Goal: Find specific page/section: Find specific page/section

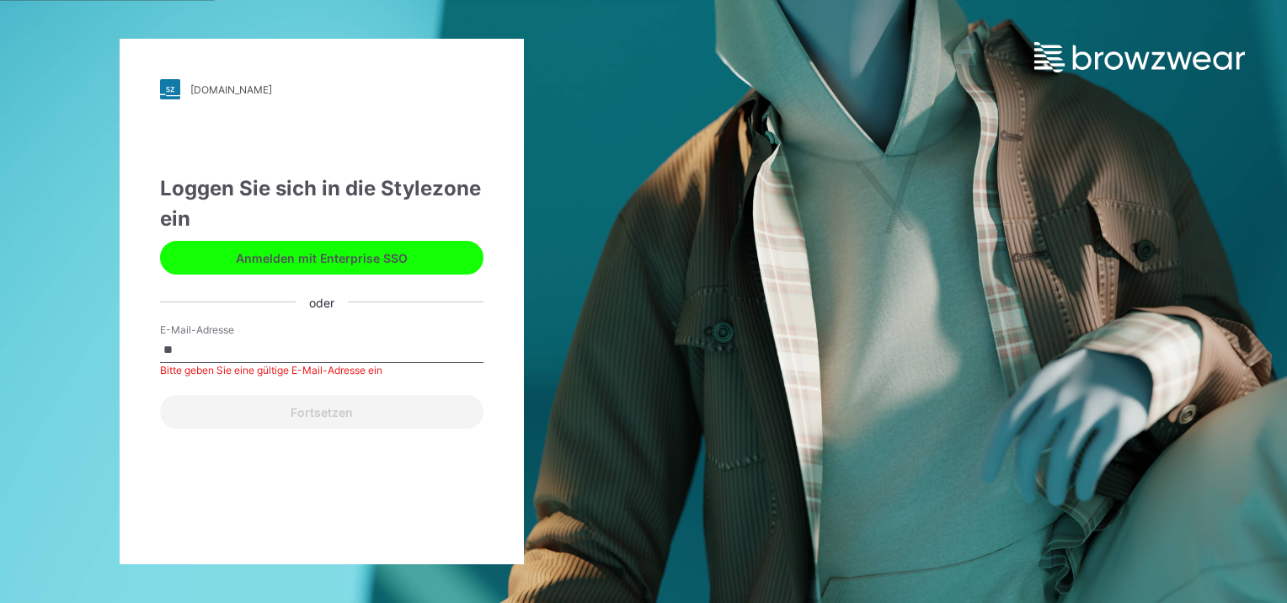
type input "**********"
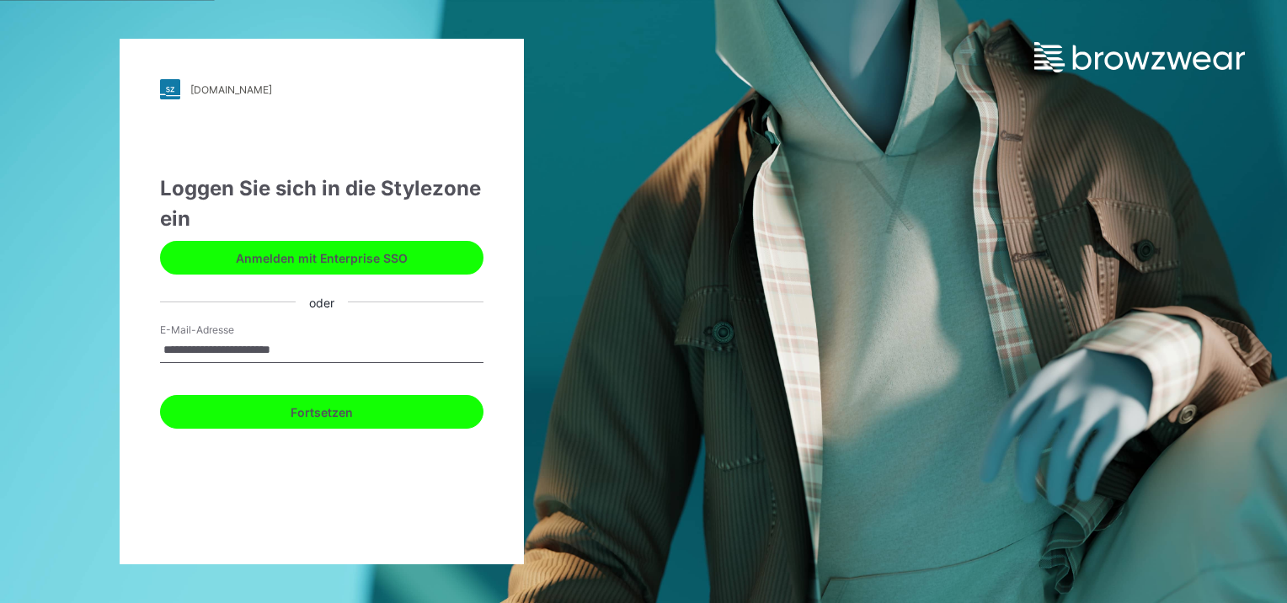
click at [324, 414] on button "Fortsetzen" at bounding box center [322, 412] width 324 height 34
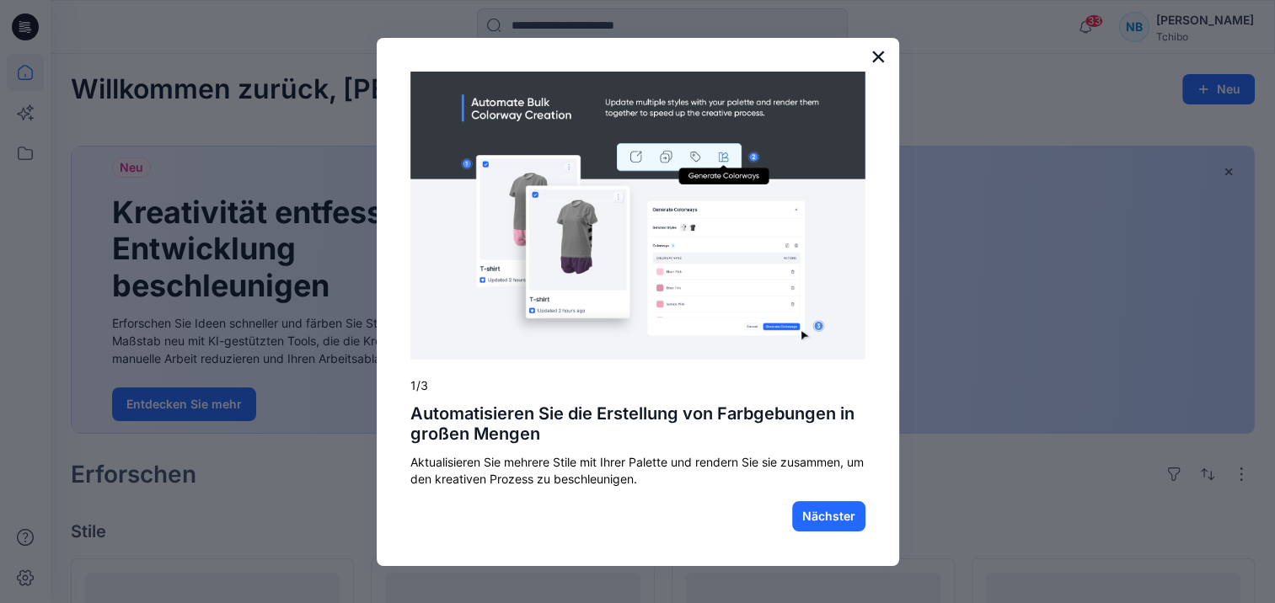
click at [875, 53] on button "×" at bounding box center [878, 56] width 16 height 27
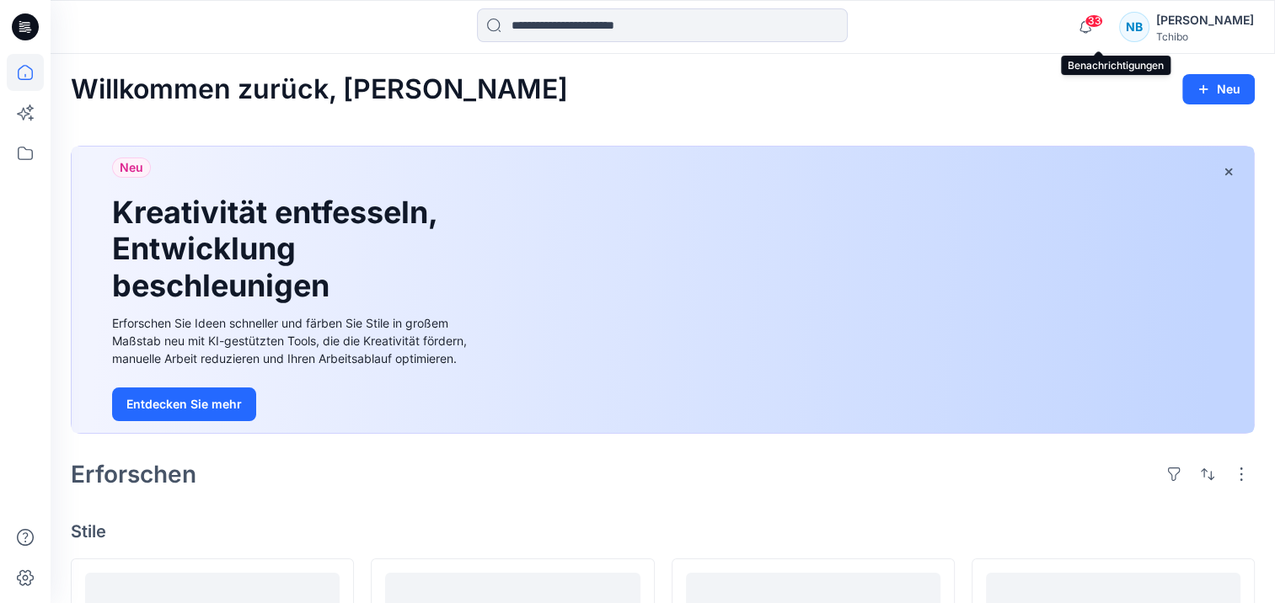
click at [1103, 26] on span "33" at bounding box center [1093, 20] width 19 height 13
click at [19, 149] on icon at bounding box center [25, 153] width 37 height 37
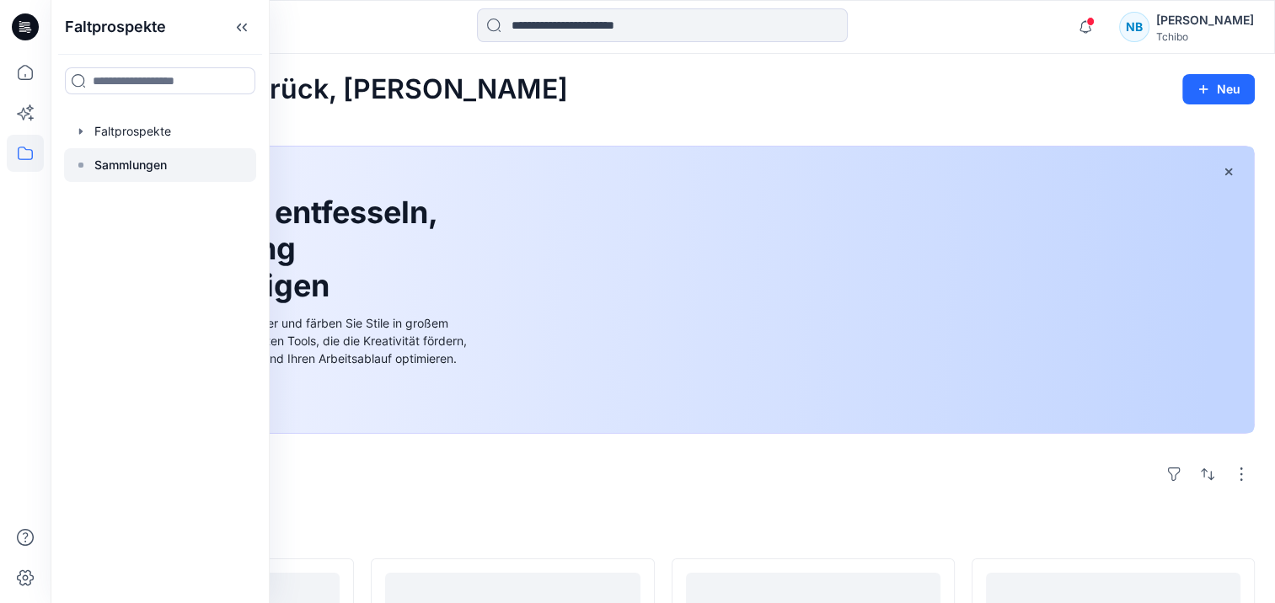
click at [121, 155] on p "Sammlungen" at bounding box center [130, 165] width 72 height 20
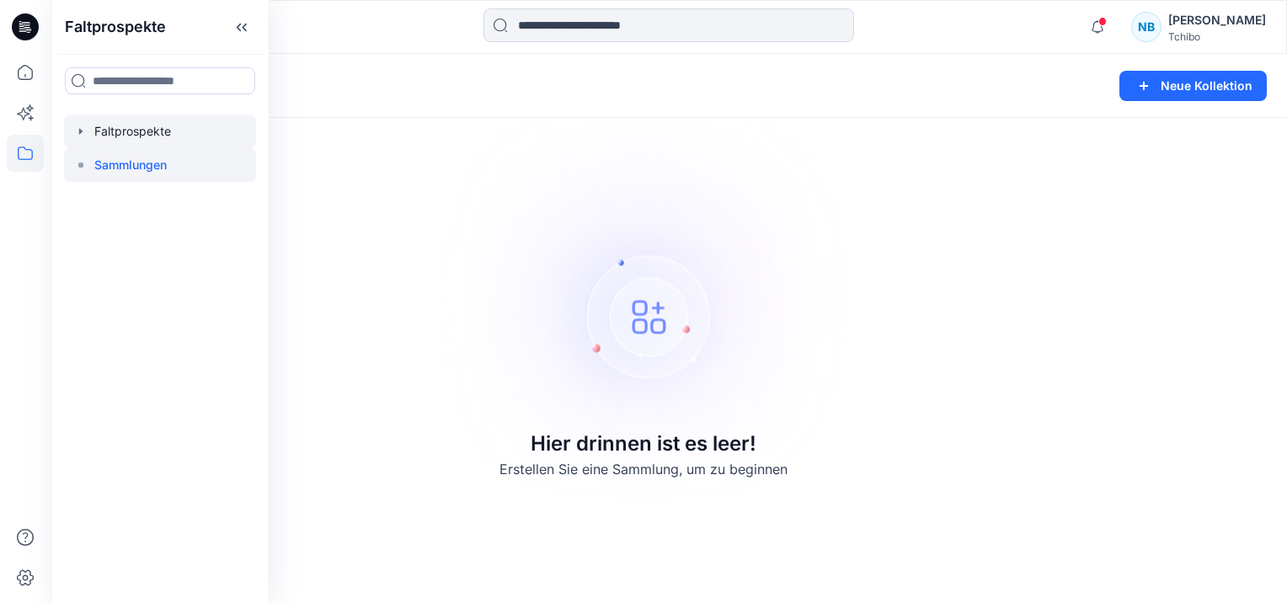
click at [136, 133] on div at bounding box center [160, 132] width 192 height 34
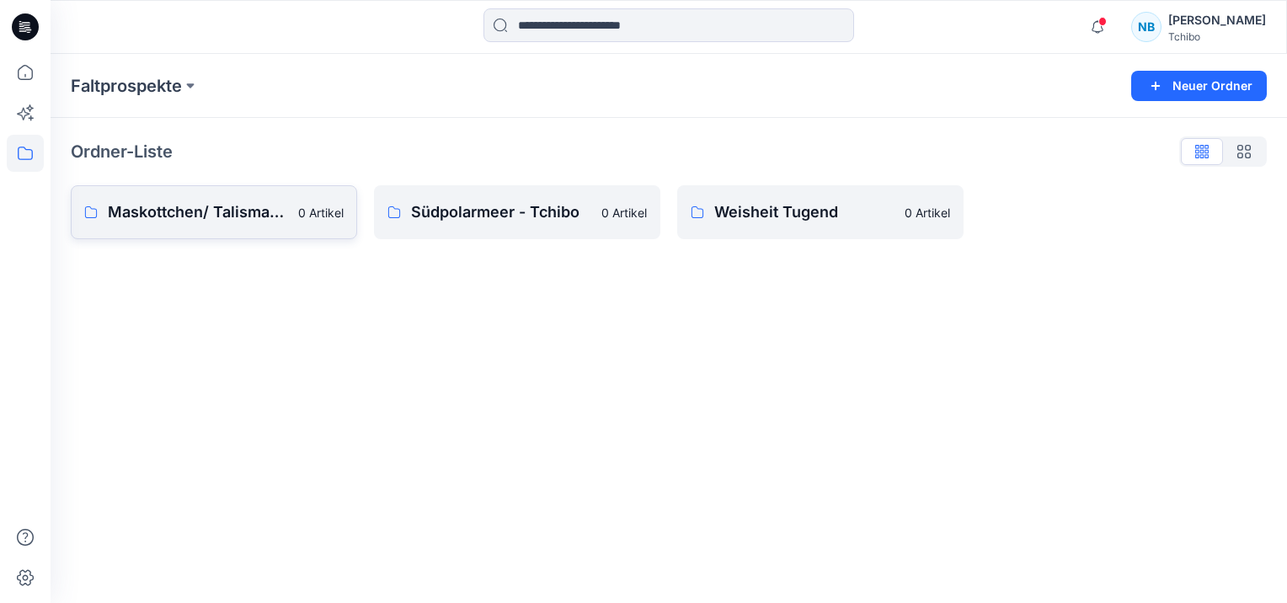
click at [182, 218] on p "Maskottchen/ Talisman HW 25/26" at bounding box center [198, 213] width 180 height 24
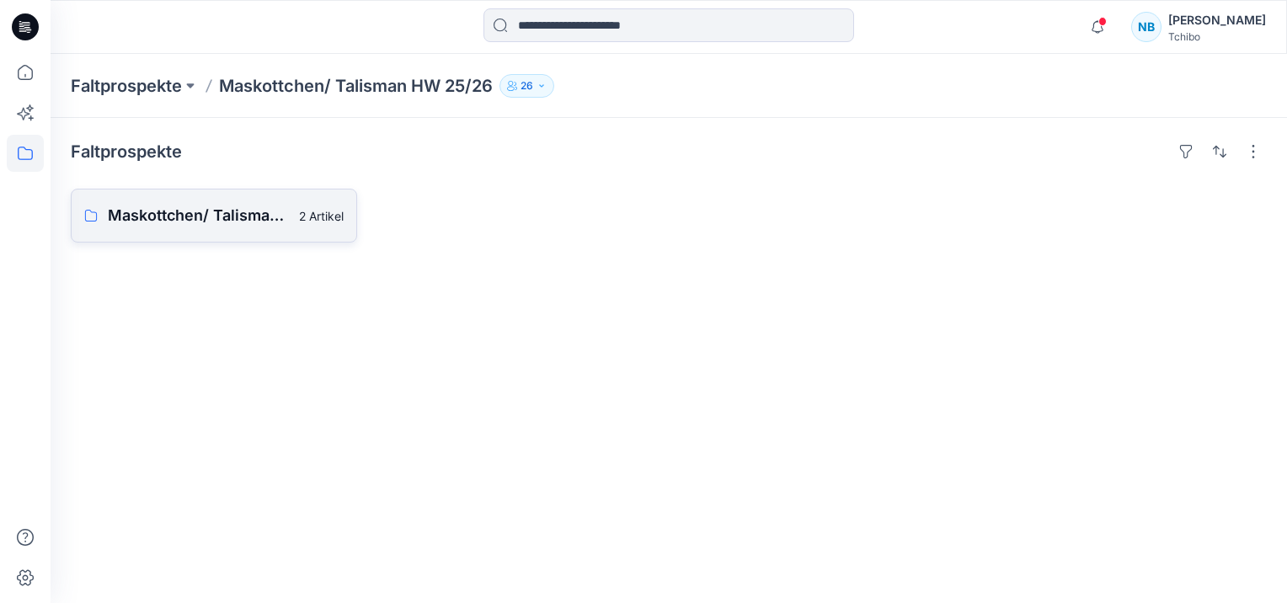
click at [182, 218] on p "Maskottchen/ Talisman Damen HW 25/26 Brett" at bounding box center [198, 216] width 181 height 24
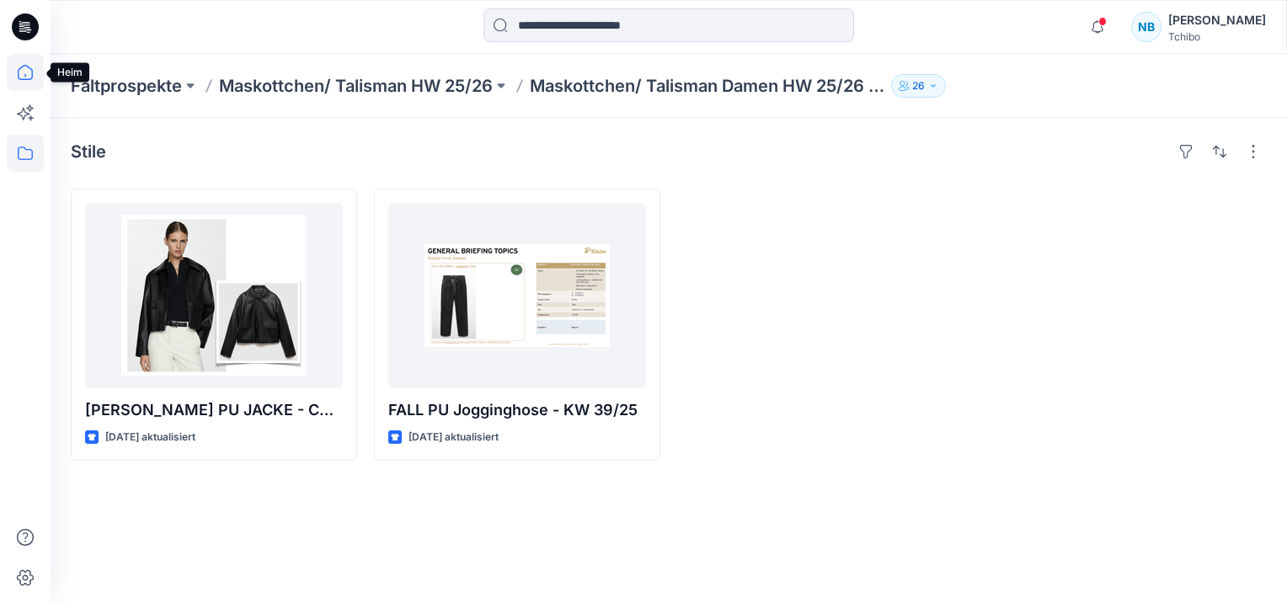
click at [28, 74] on icon at bounding box center [25, 72] width 37 height 37
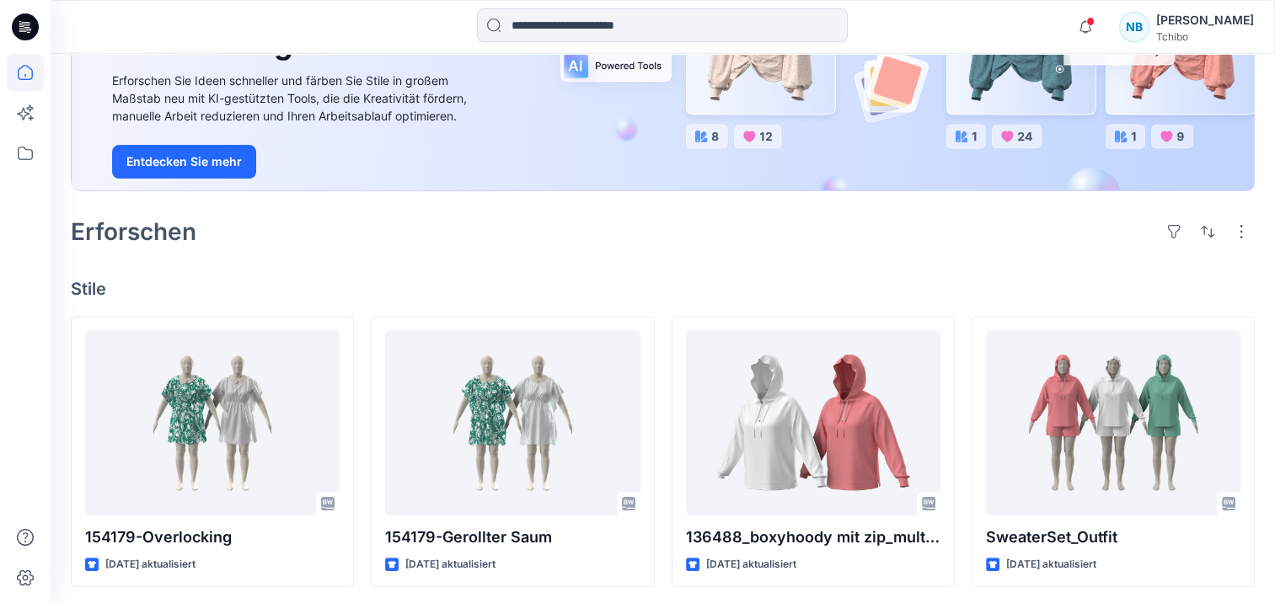
scroll to position [85, 0]
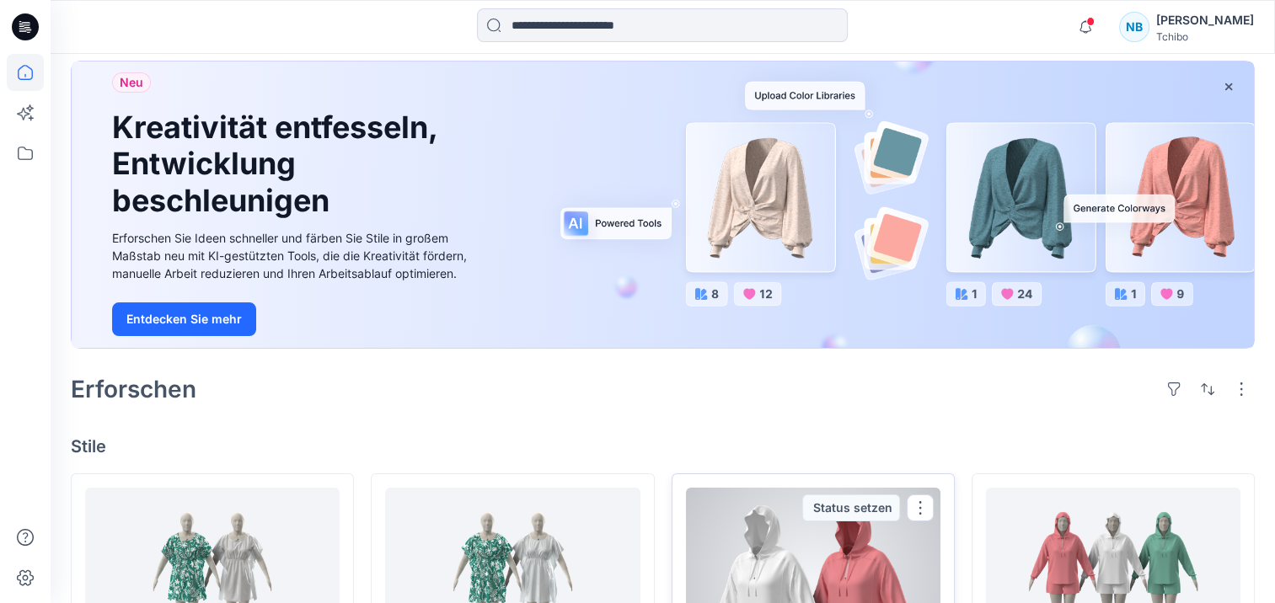
click at [952, 568] on div "136488_boxyhoody mit zip_multiplecutlines Vor 4 Monaten aktualisiert Status set…" at bounding box center [812, 609] width 283 height 272
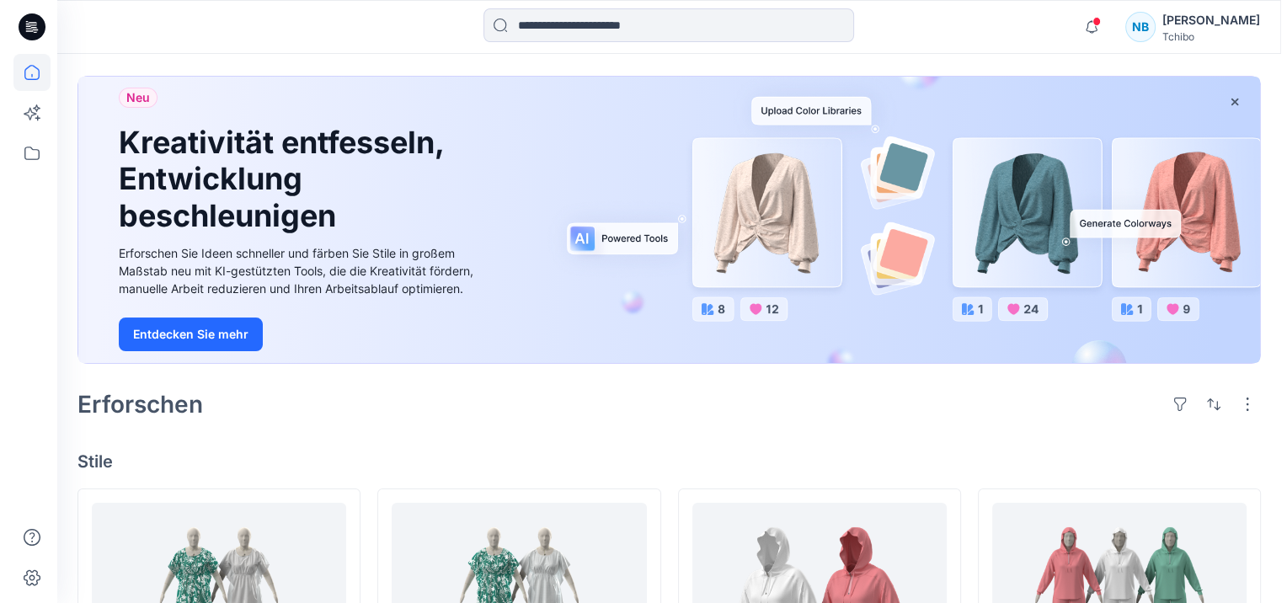
scroll to position [0, 0]
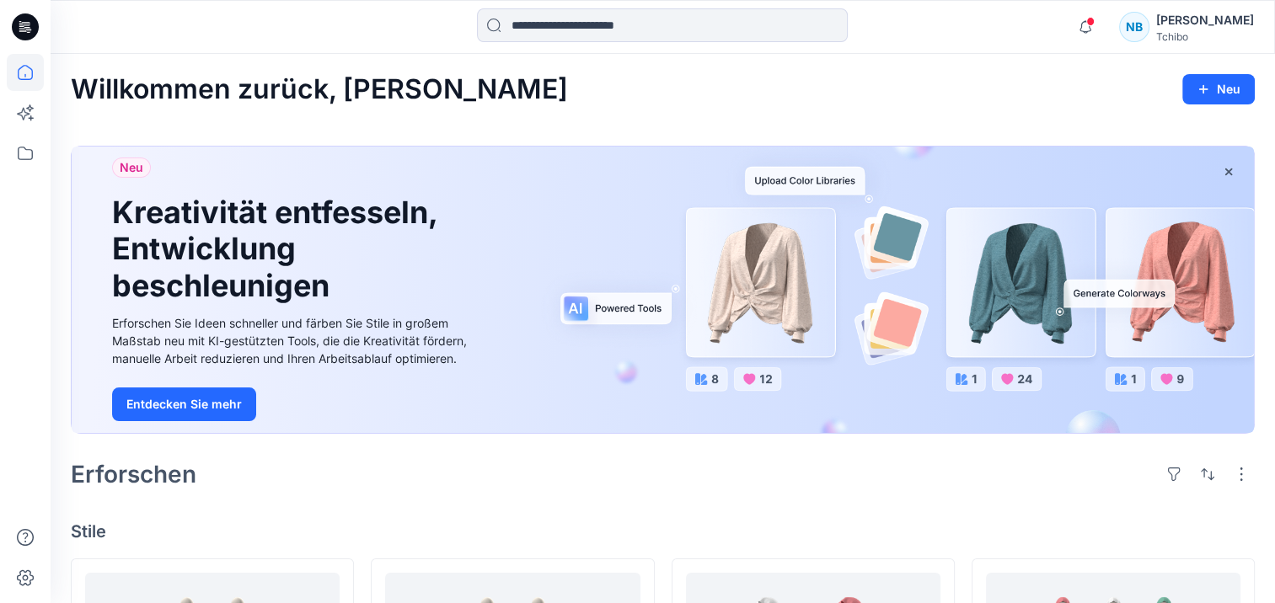
click at [17, 29] on icon at bounding box center [25, 26] width 27 height 27
click at [533, 27] on input at bounding box center [662, 25] width 371 height 34
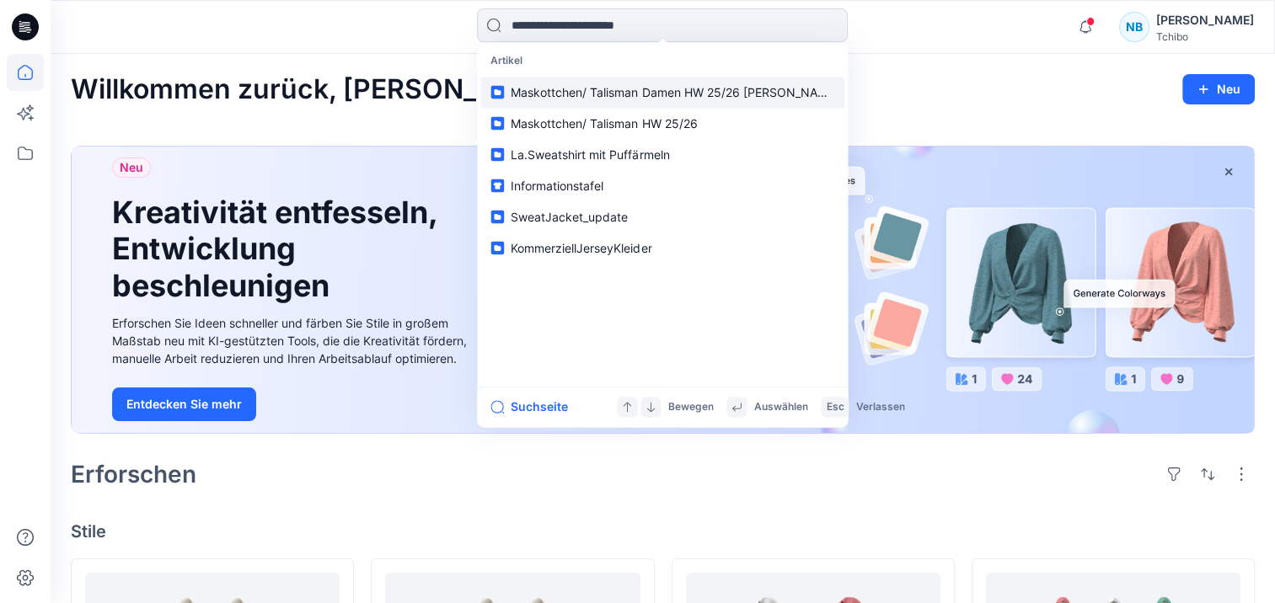
click at [550, 91] on span "Maskottchen/ Talisman Damen HW 25/26 Brett" at bounding box center [674, 92] width 327 height 14
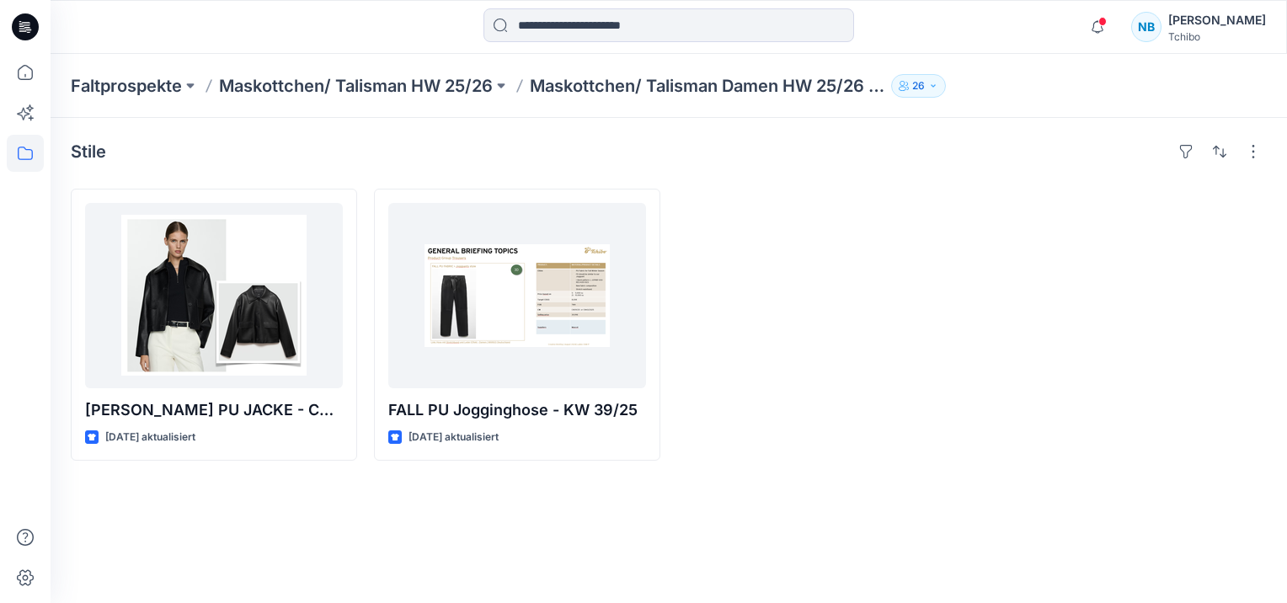
click at [931, 84] on icon "button" at bounding box center [933, 86] width 10 height 10
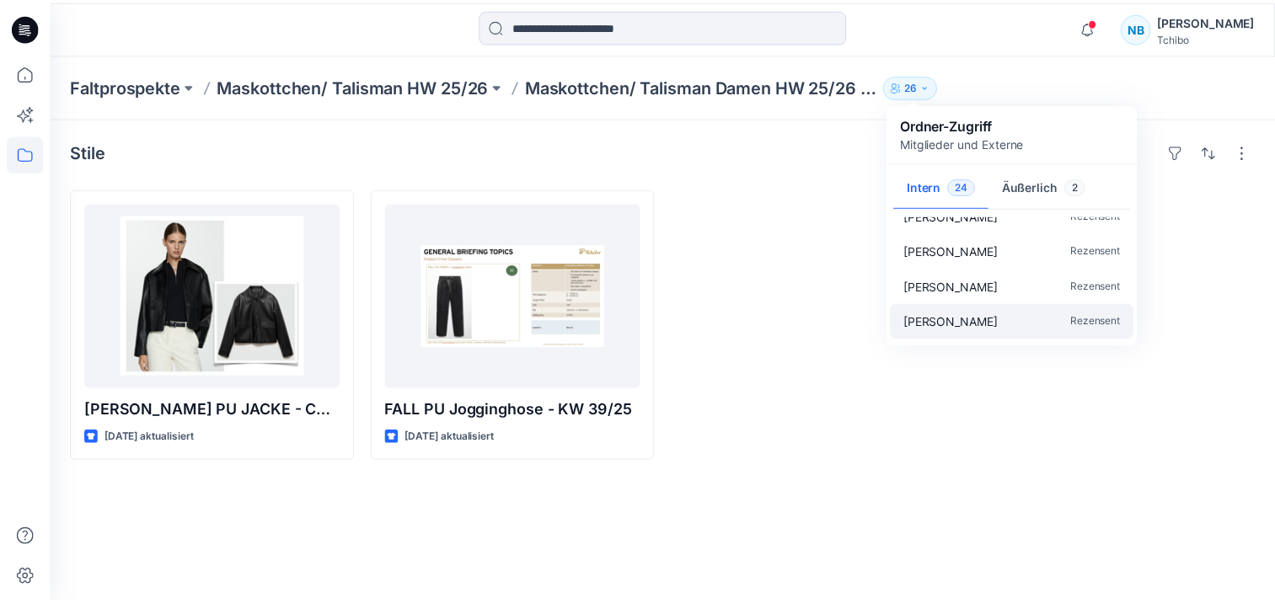
scroll to position [722, 0]
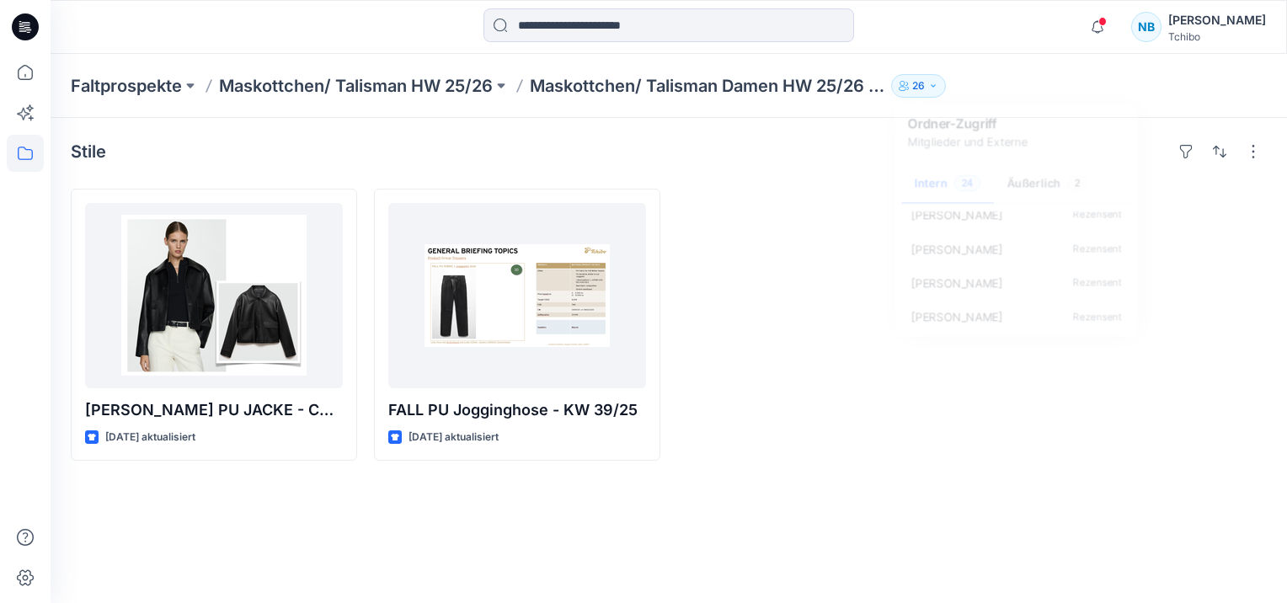
click at [838, 270] on div at bounding box center [820, 325] width 286 height 272
click at [1253, 152] on button "button" at bounding box center [1253, 151] width 27 height 27
click at [1191, 225] on p "Ordner-Ansicht" at bounding box center [1182, 226] width 106 height 20
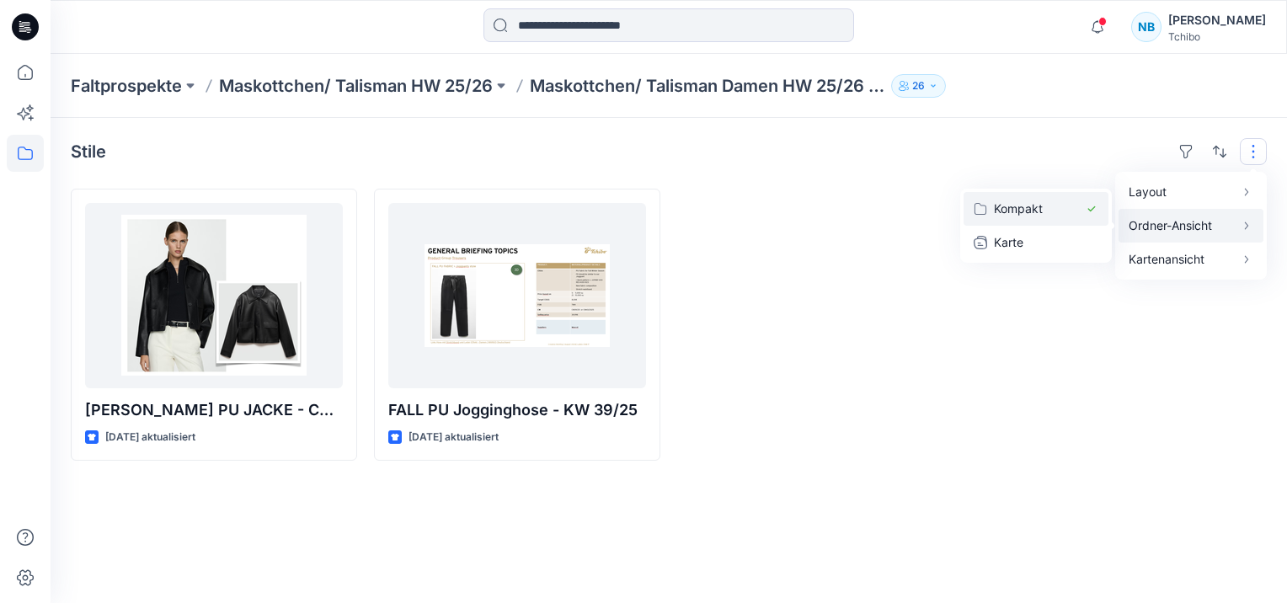
click at [1018, 214] on p "Kompakt" at bounding box center [1036, 209] width 84 height 20
click at [760, 81] on p "Maskottchen/ Talisman Damen HW 25/26 Brett" at bounding box center [707, 86] width 355 height 24
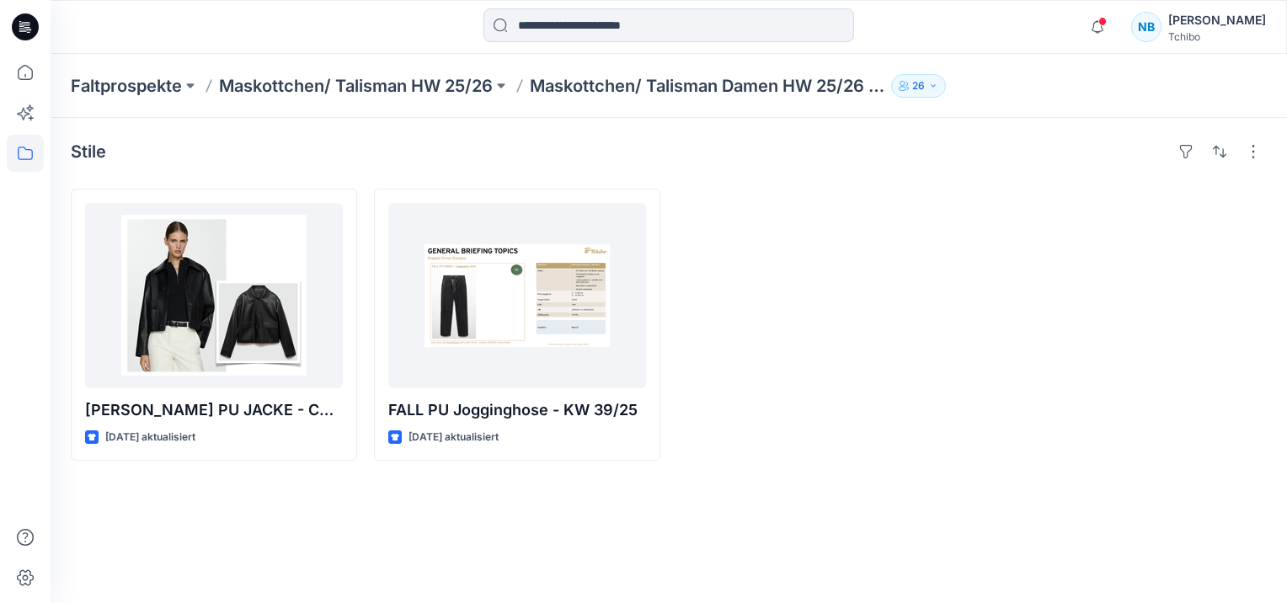
click at [752, 85] on p "Maskottchen/ Talisman Damen HW 25/26 Brett" at bounding box center [707, 86] width 355 height 24
click at [408, 88] on p "Maskottchen/ Talisman HW 25/26" at bounding box center [356, 86] width 274 height 24
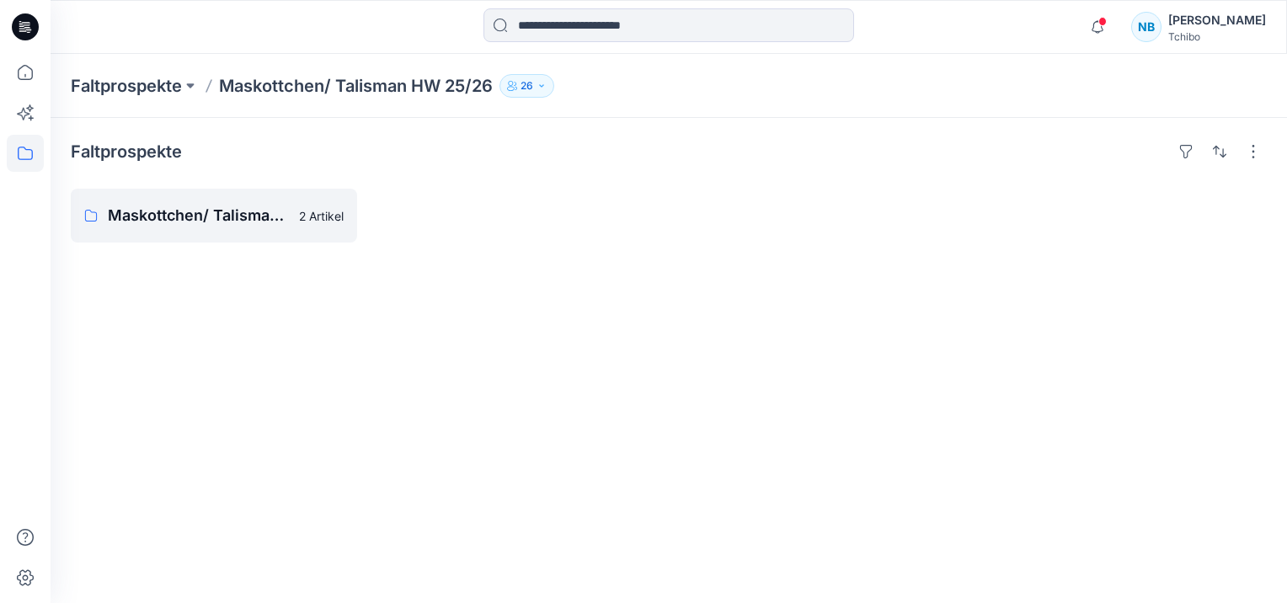
click at [24, 22] on icon at bounding box center [25, 27] width 27 height 54
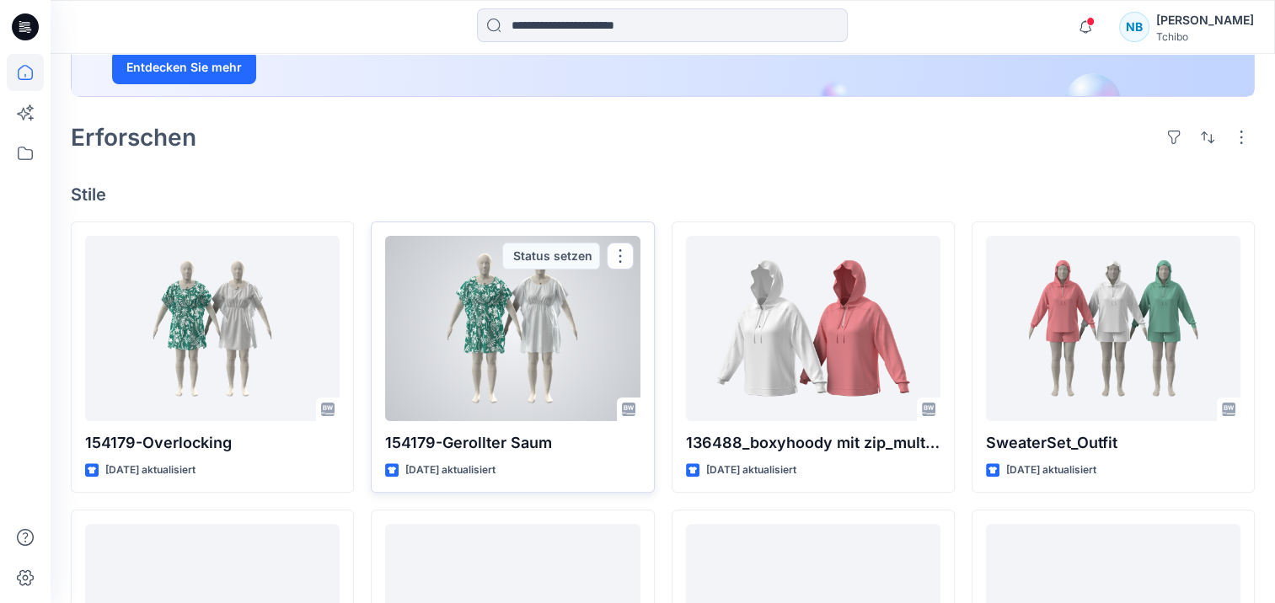
scroll to position [84, 0]
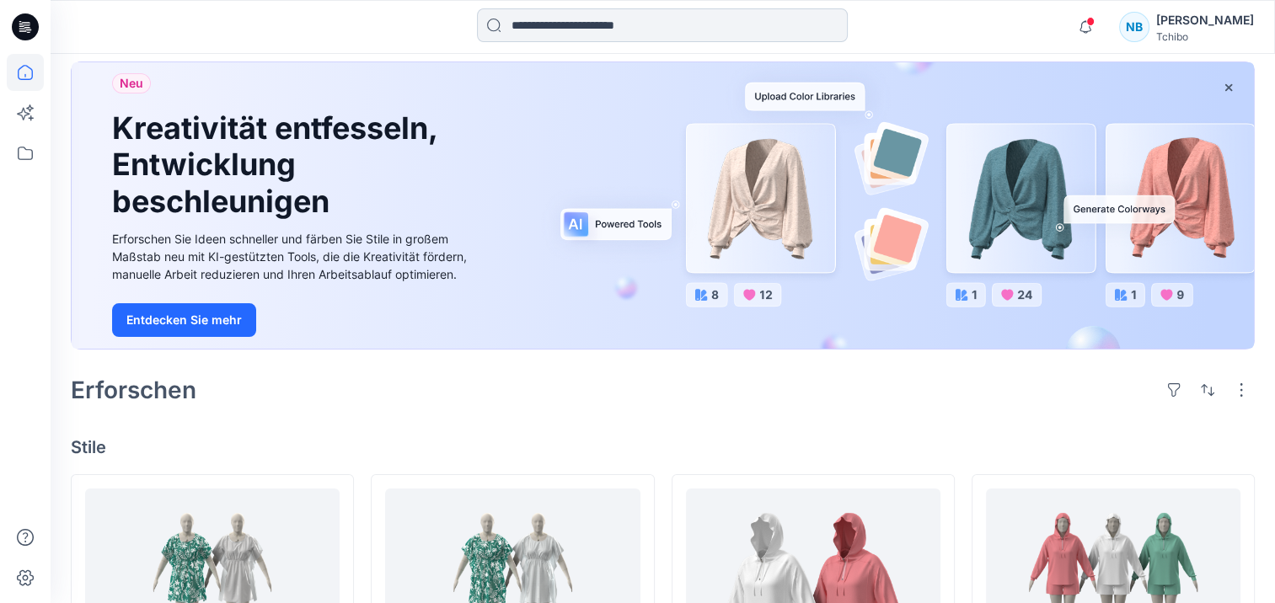
click at [580, 29] on input at bounding box center [662, 25] width 371 height 34
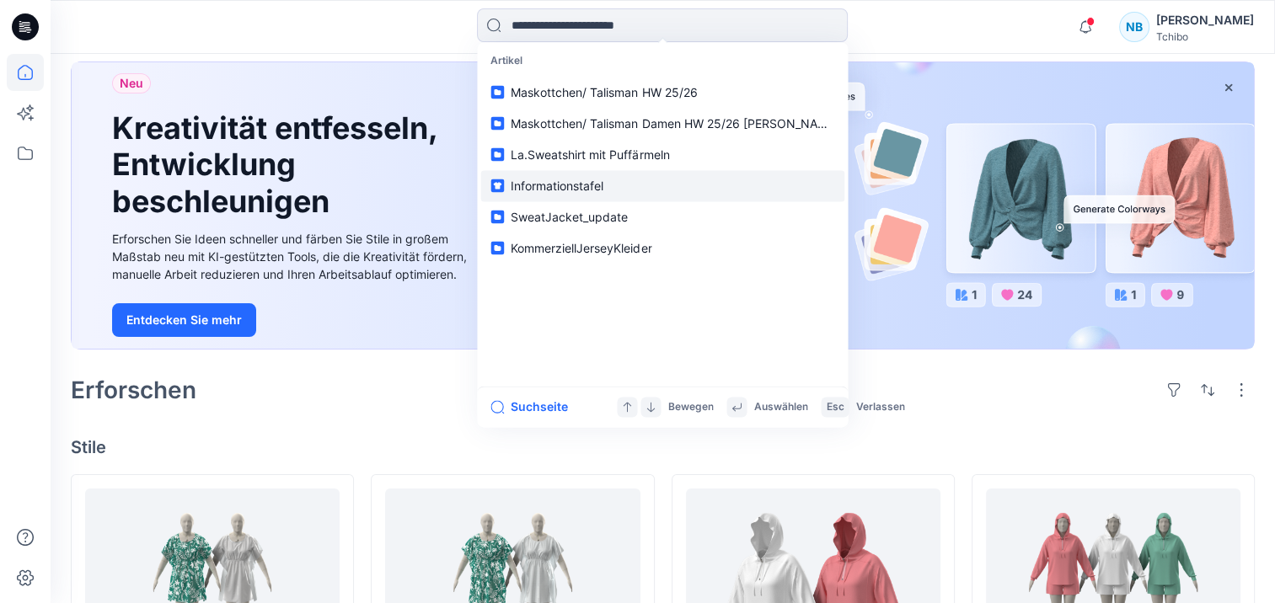
click at [536, 185] on span "Informationstafel" at bounding box center [557, 186] width 93 height 14
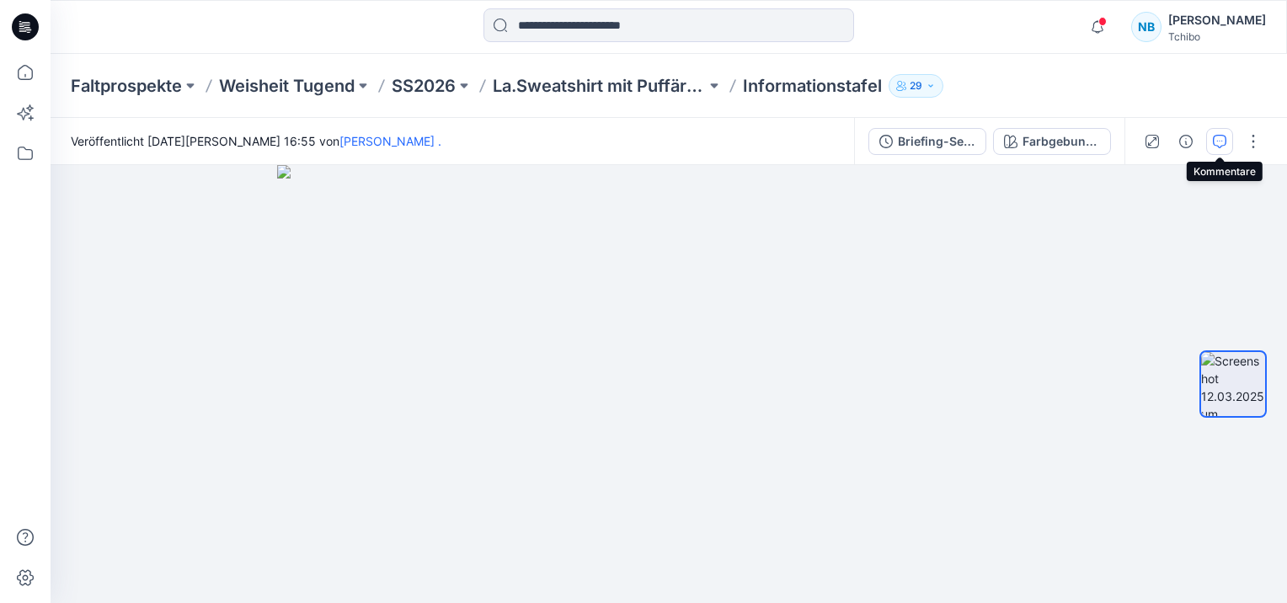
click at [1220, 148] on button "button" at bounding box center [1219, 141] width 27 height 27
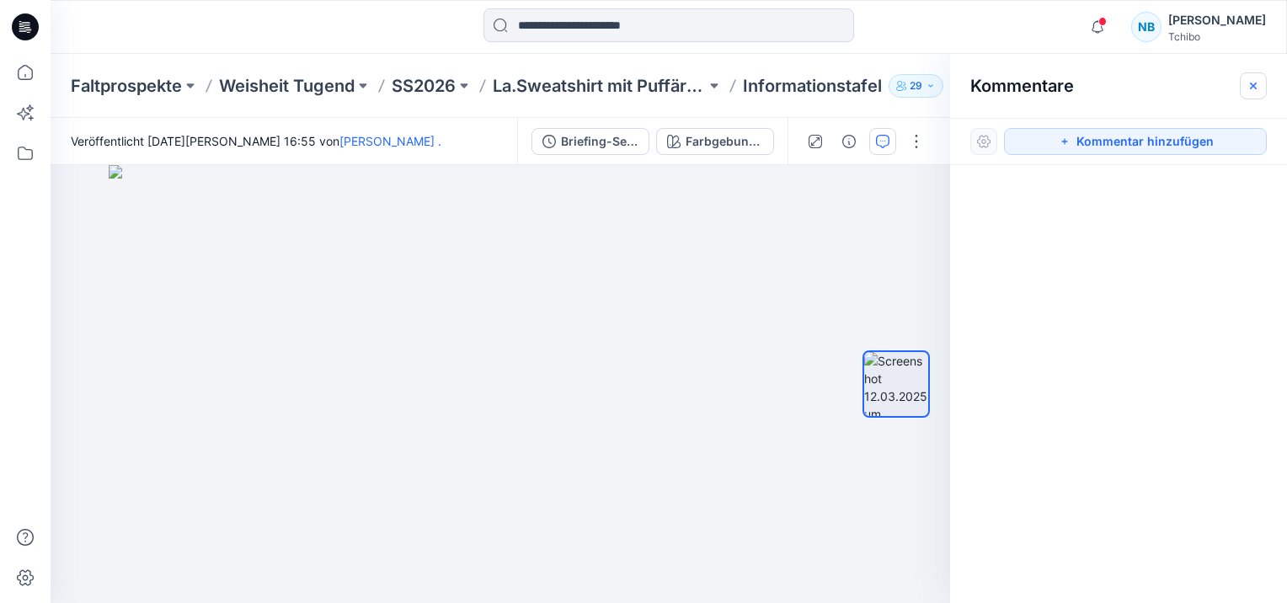
click at [1247, 85] on icon "button" at bounding box center [1253, 85] width 13 height 13
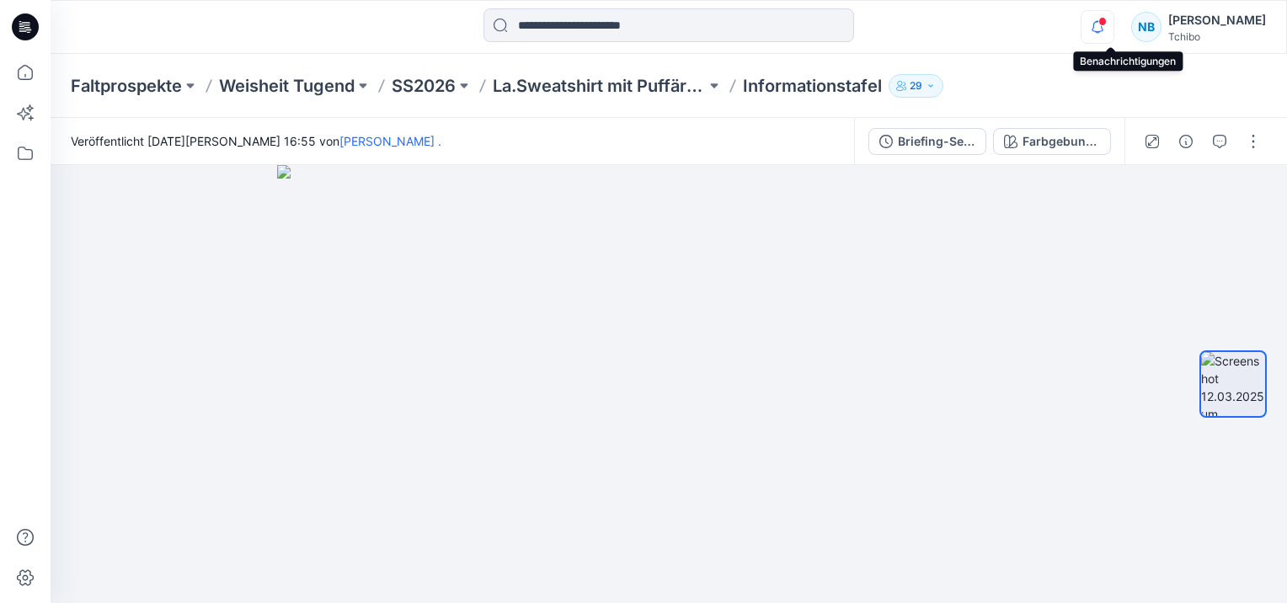
click at [1104, 25] on icon "button" at bounding box center [1098, 27] width 32 height 34
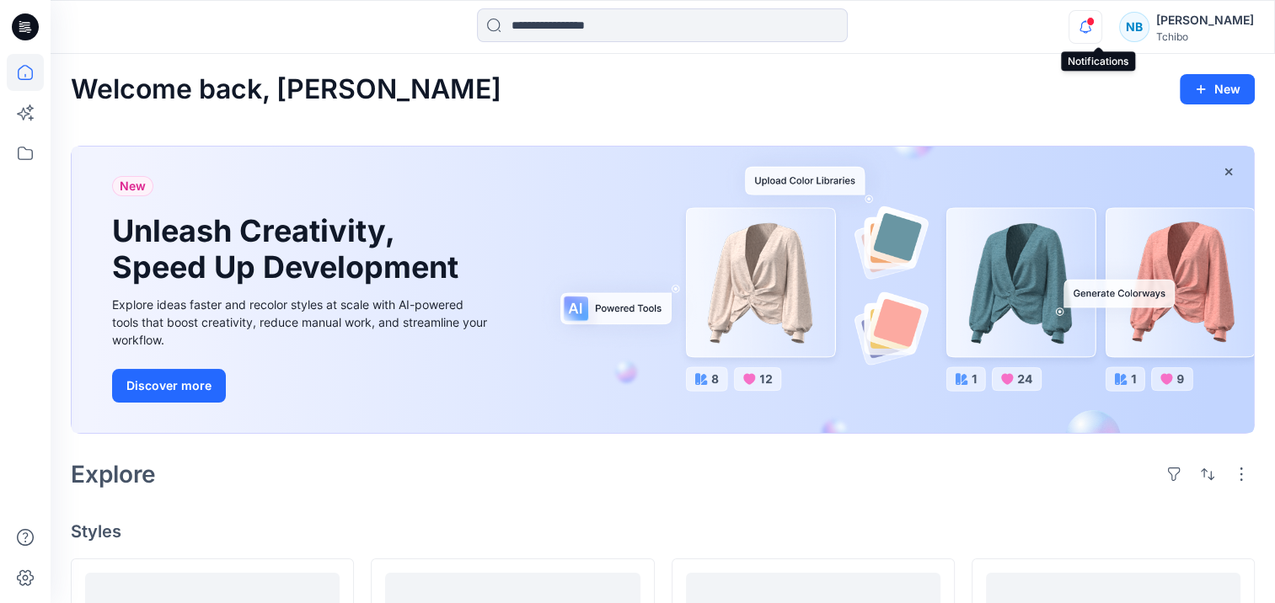
click at [1097, 27] on icon "button" at bounding box center [1085, 27] width 32 height 34
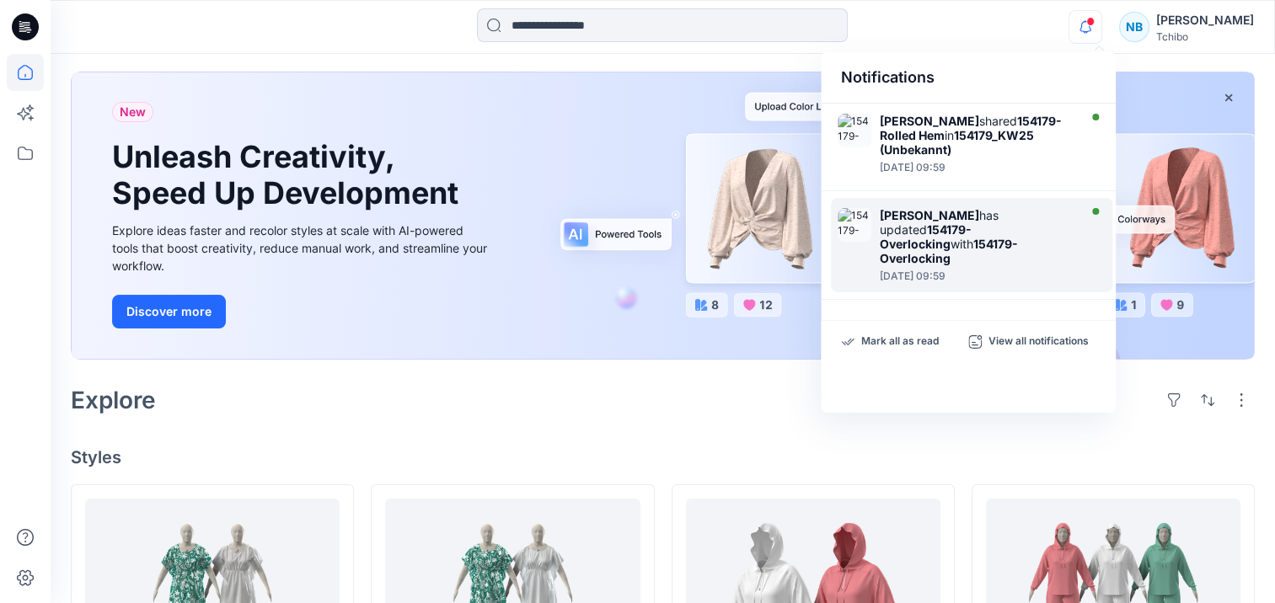
scroll to position [168, 0]
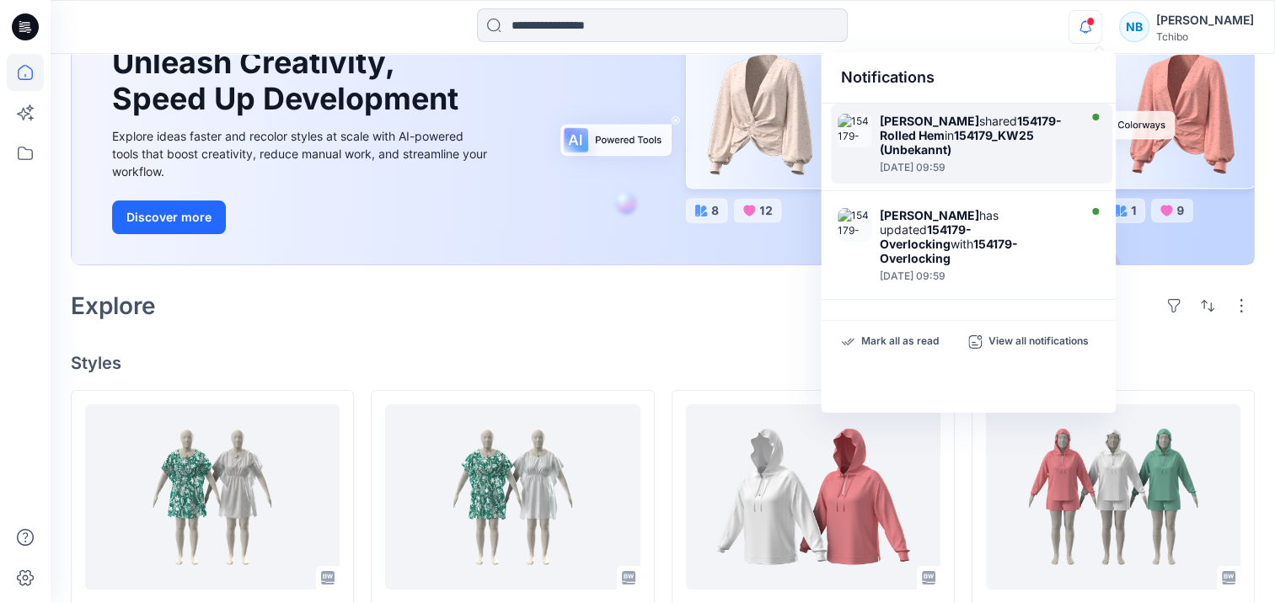
click at [957, 143] on strong "154179_KW25 (Unbekannt)" at bounding box center [957, 142] width 154 height 29
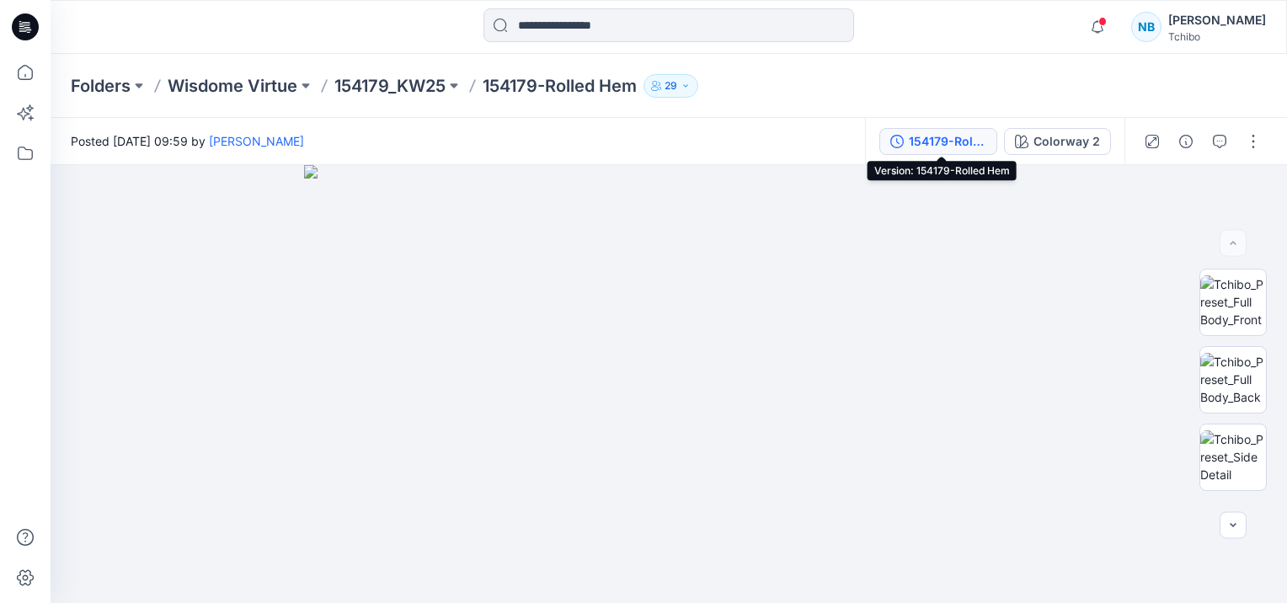
click at [957, 150] on div "154179-Rolled Hem" at bounding box center [948, 141] width 78 height 19
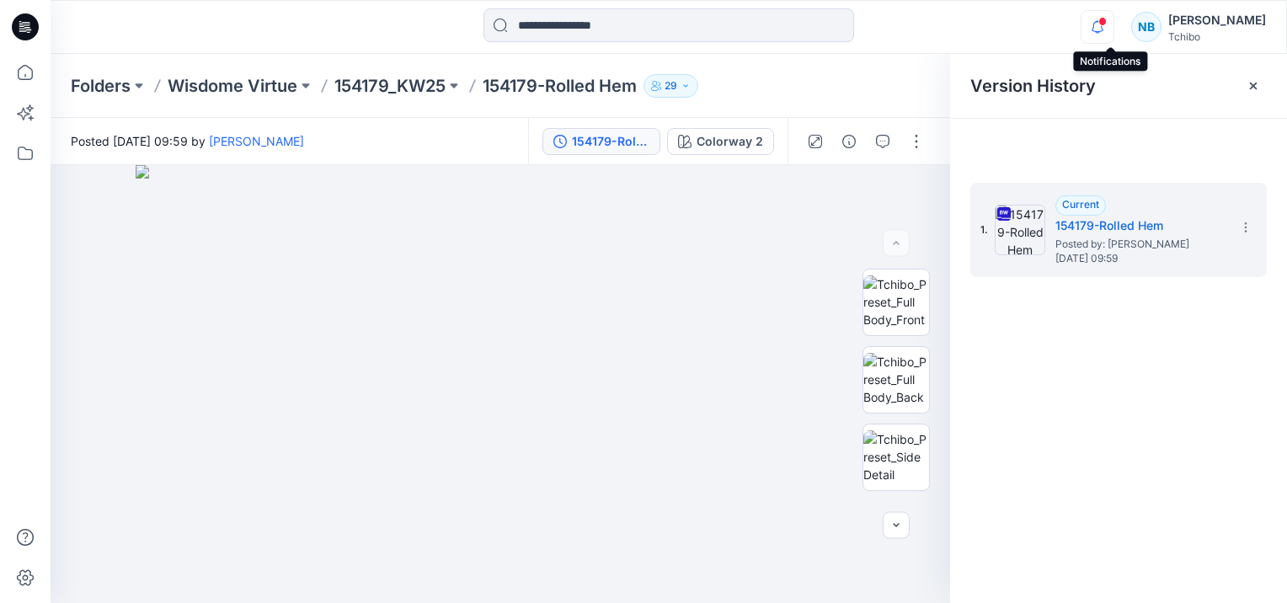
click at [1110, 30] on icon "button" at bounding box center [1098, 27] width 32 height 34
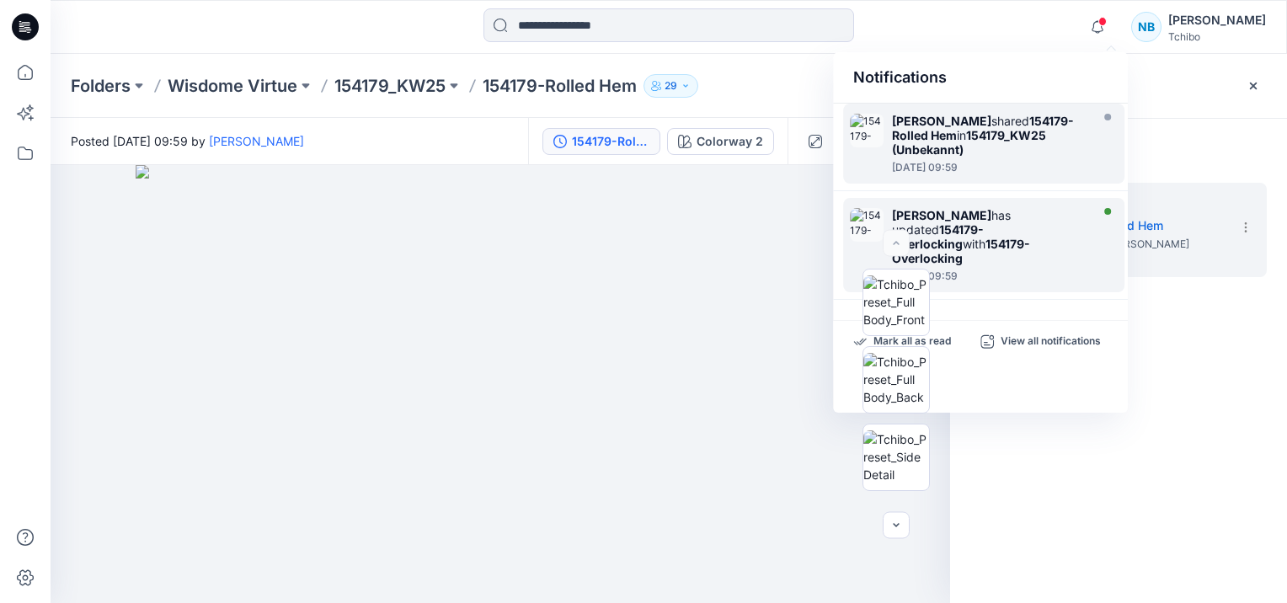
click at [1001, 229] on div "[PERSON_NAME] has updated 154179-Overlocking with 154179-Overlocking" at bounding box center [989, 236] width 194 height 57
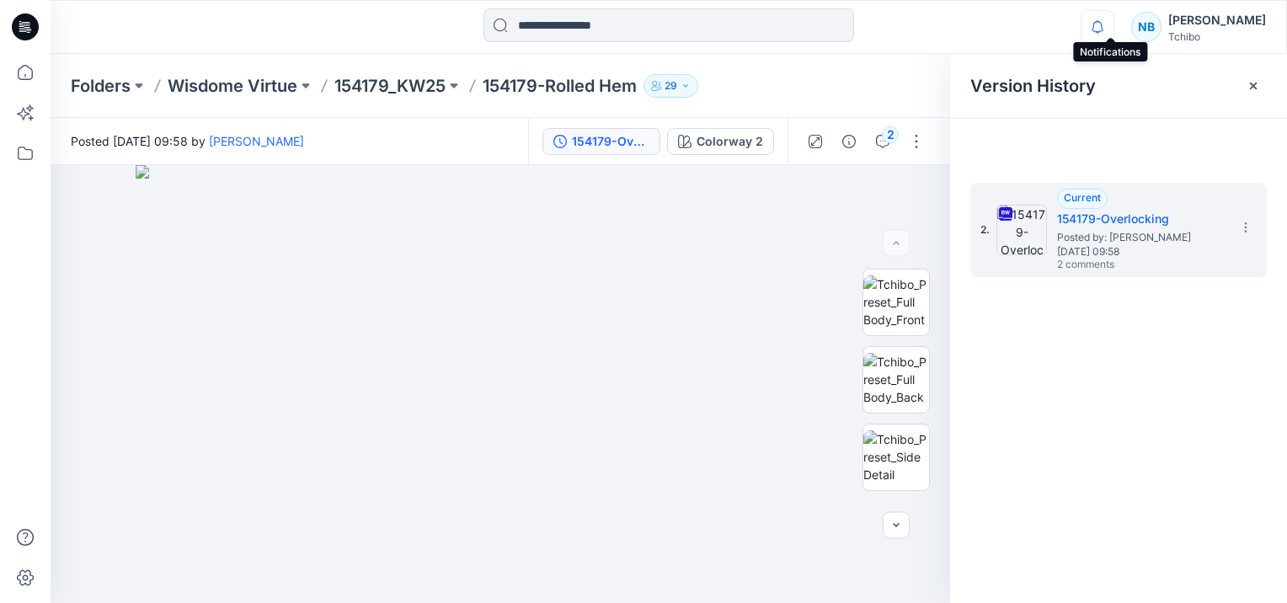
click at [1114, 30] on icon "button" at bounding box center [1098, 27] width 32 height 34
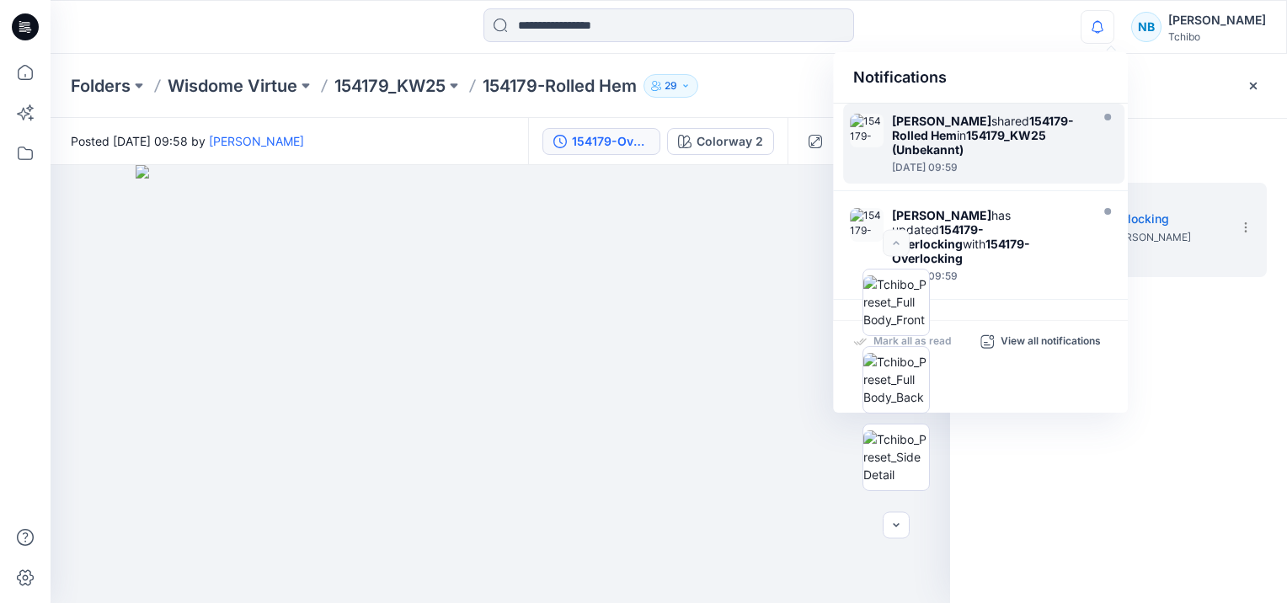
click at [1059, 21] on div "Notifications [PERSON_NAME] shared 154179-Rolled Hem in 154179_KW25 (Unbekannt)…" at bounding box center [669, 26] width 1236 height 37
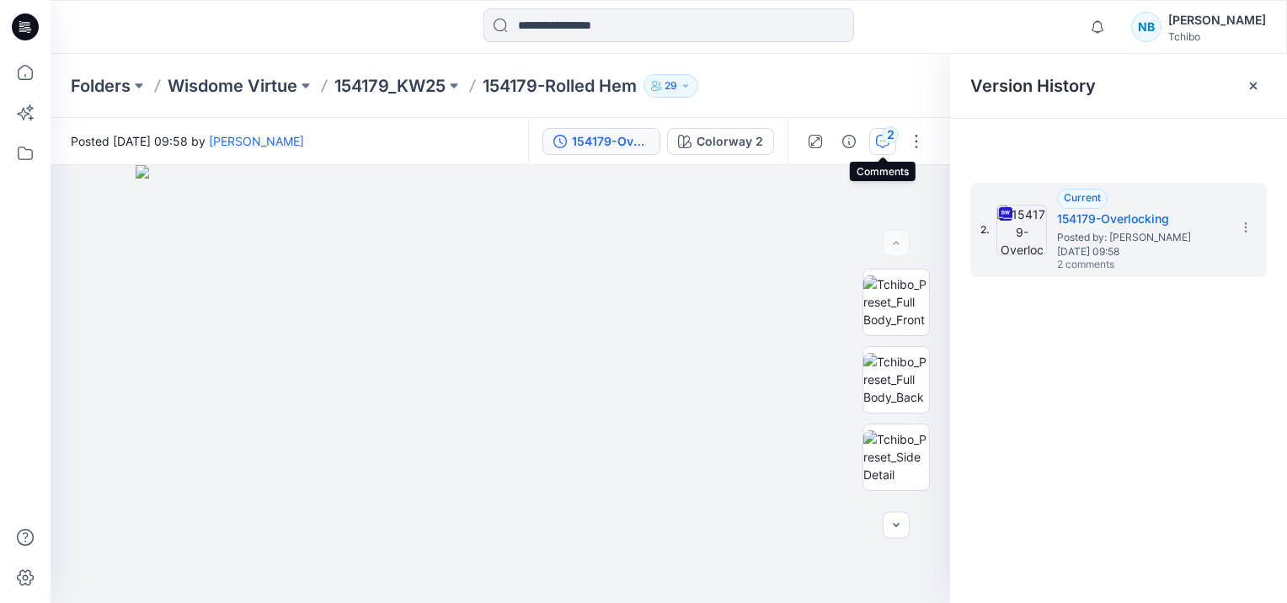
click at [886, 131] on div "2" at bounding box center [890, 134] width 17 height 17
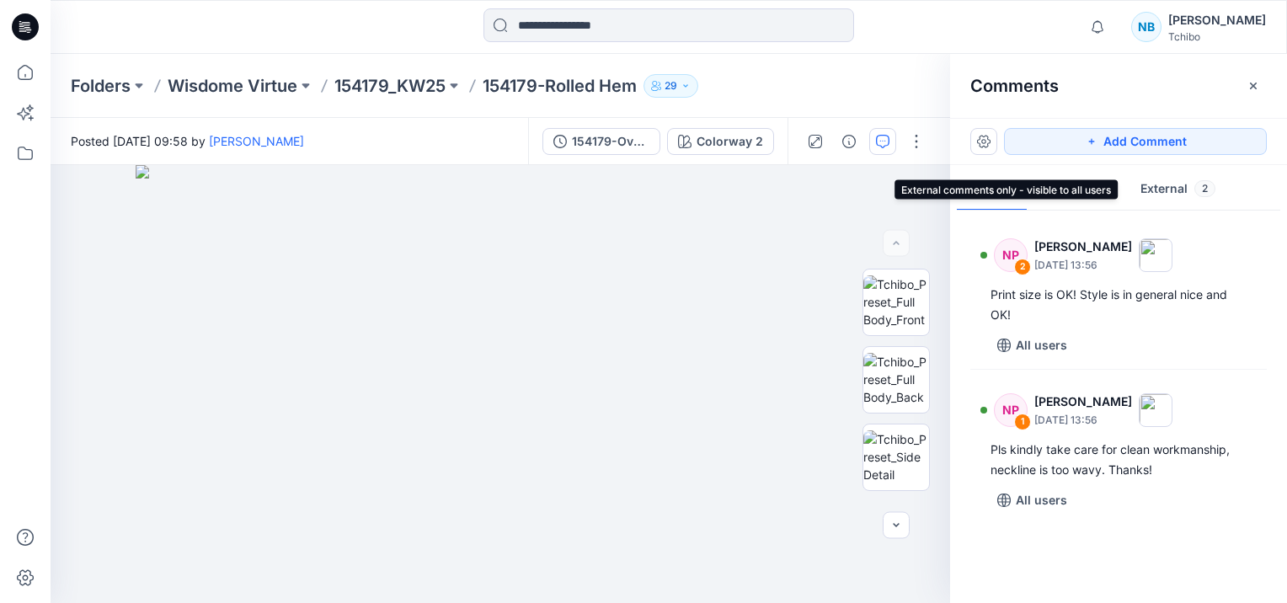
click at [1161, 189] on button "External 2" at bounding box center [1178, 189] width 102 height 43
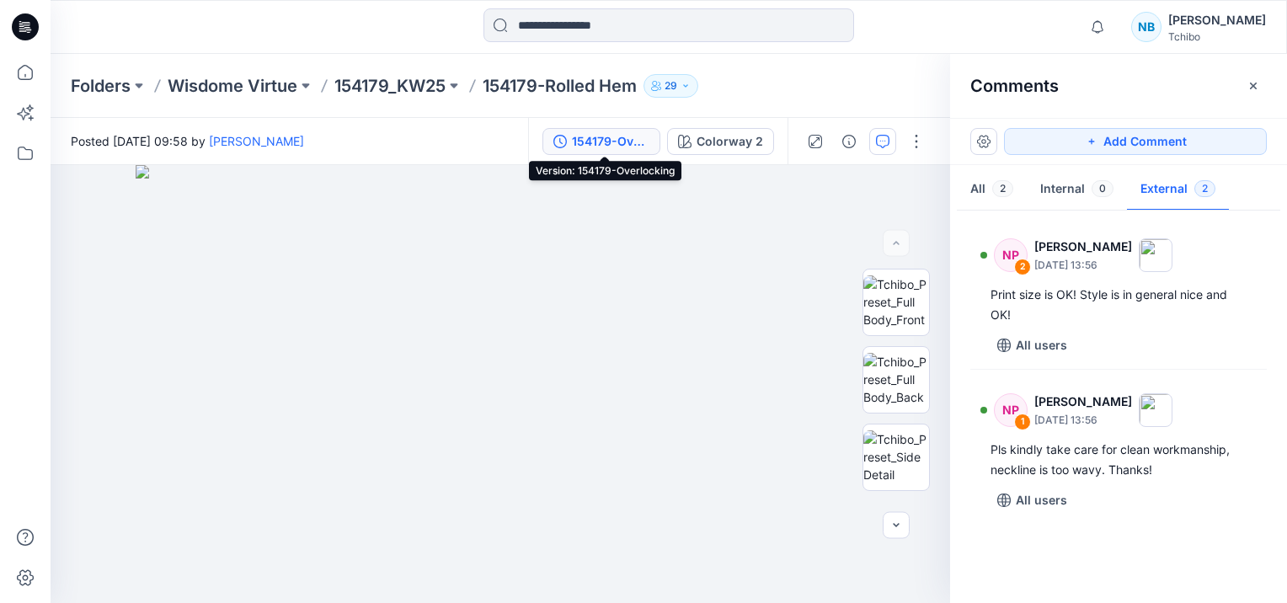
click at [606, 145] on div "154179-Overlocking" at bounding box center [611, 141] width 78 height 19
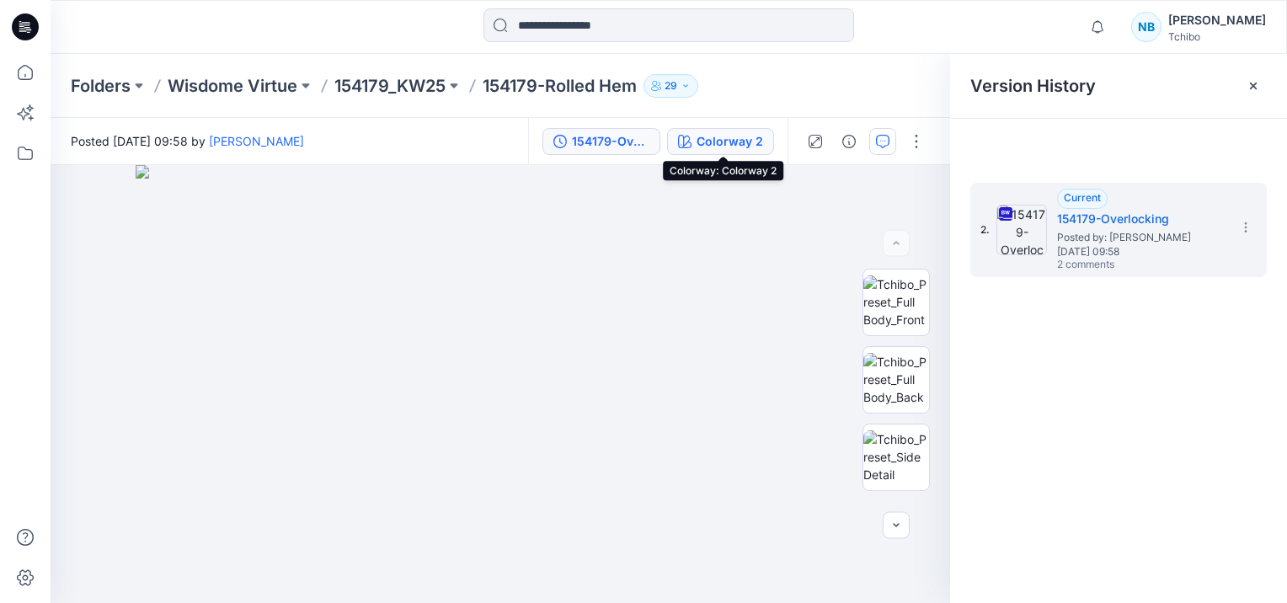
click at [716, 145] on div "Colorway 2" at bounding box center [730, 141] width 67 height 19
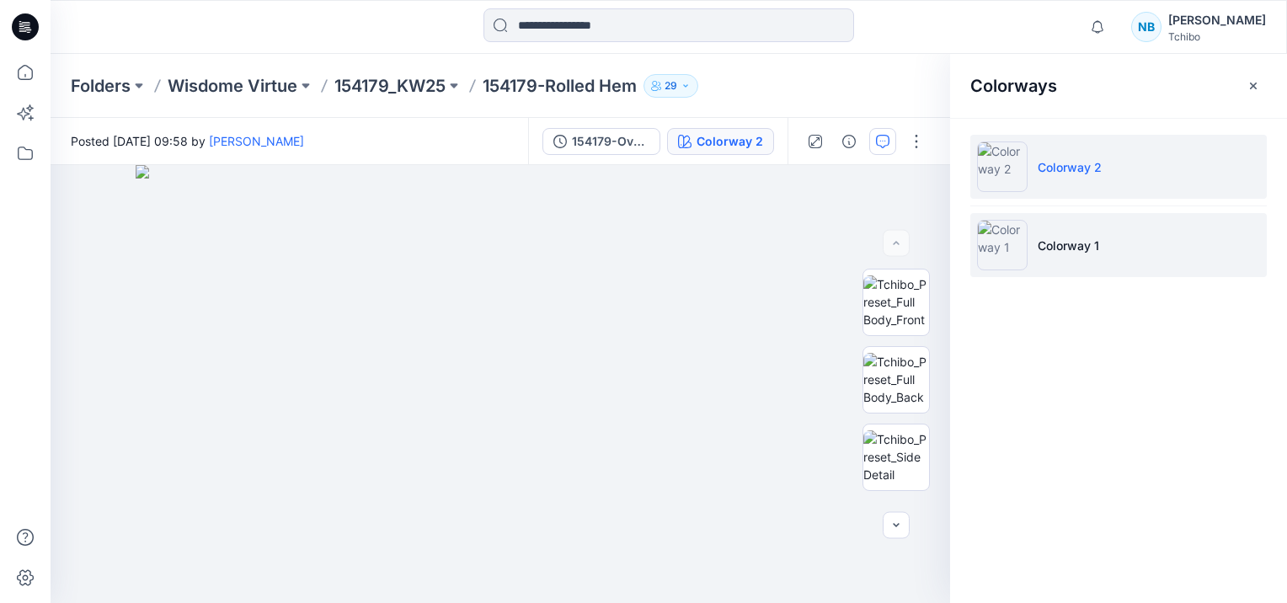
click at [991, 239] on img at bounding box center [1002, 245] width 51 height 51
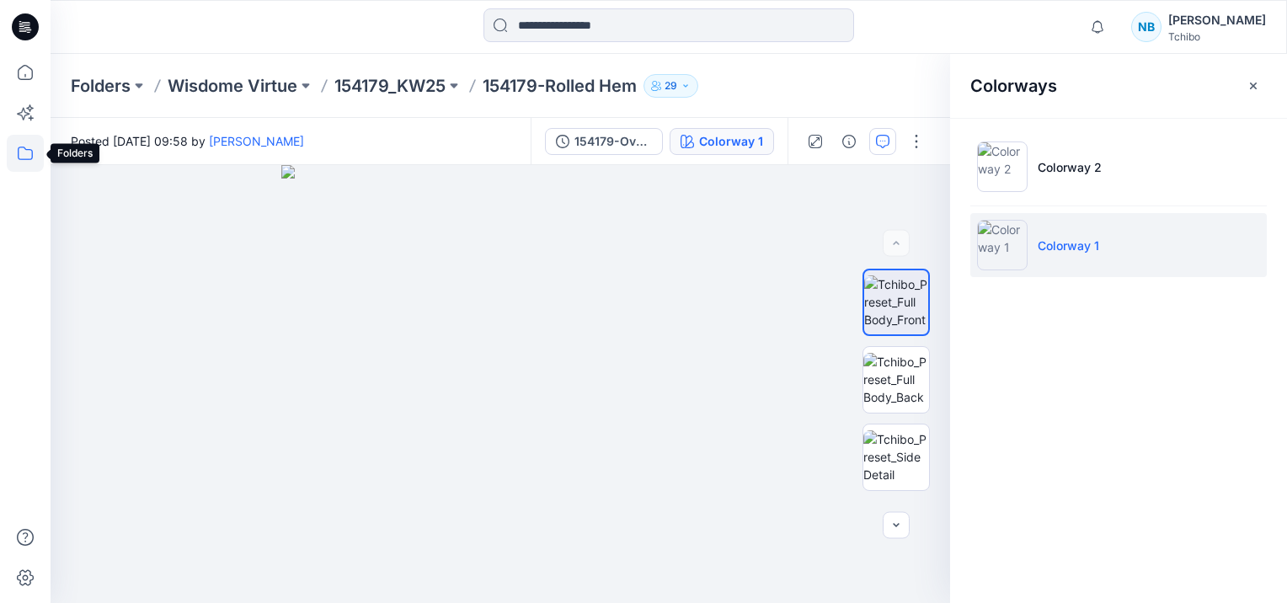
click at [20, 151] on icon at bounding box center [25, 153] width 37 height 37
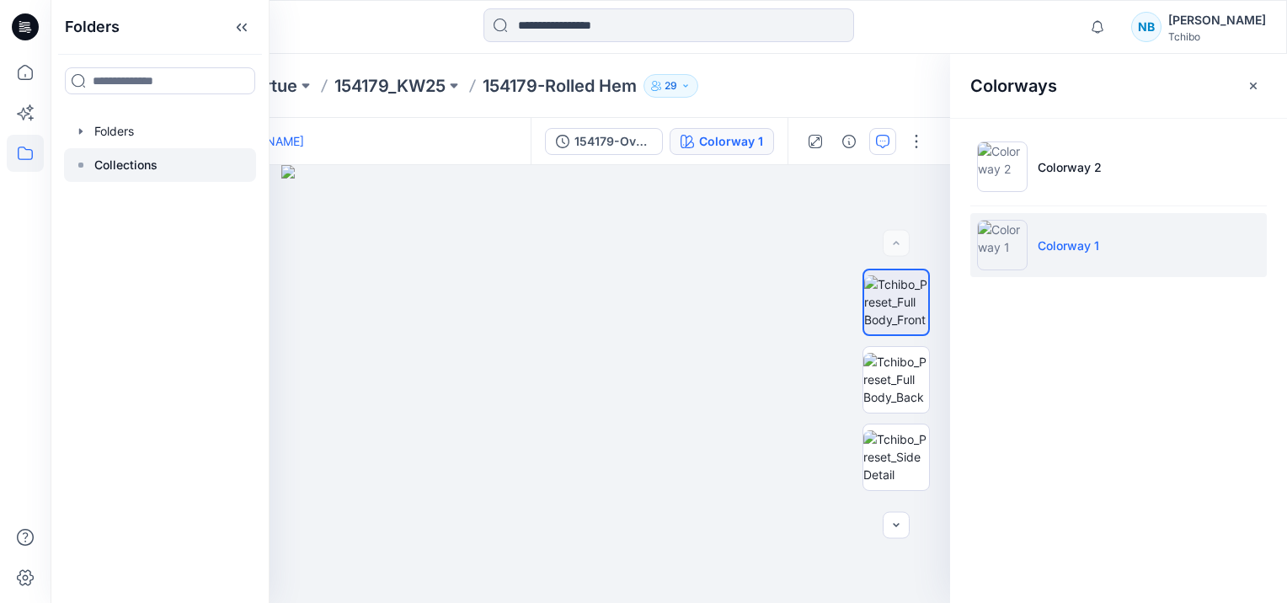
click at [146, 165] on p "Collections" at bounding box center [125, 165] width 63 height 20
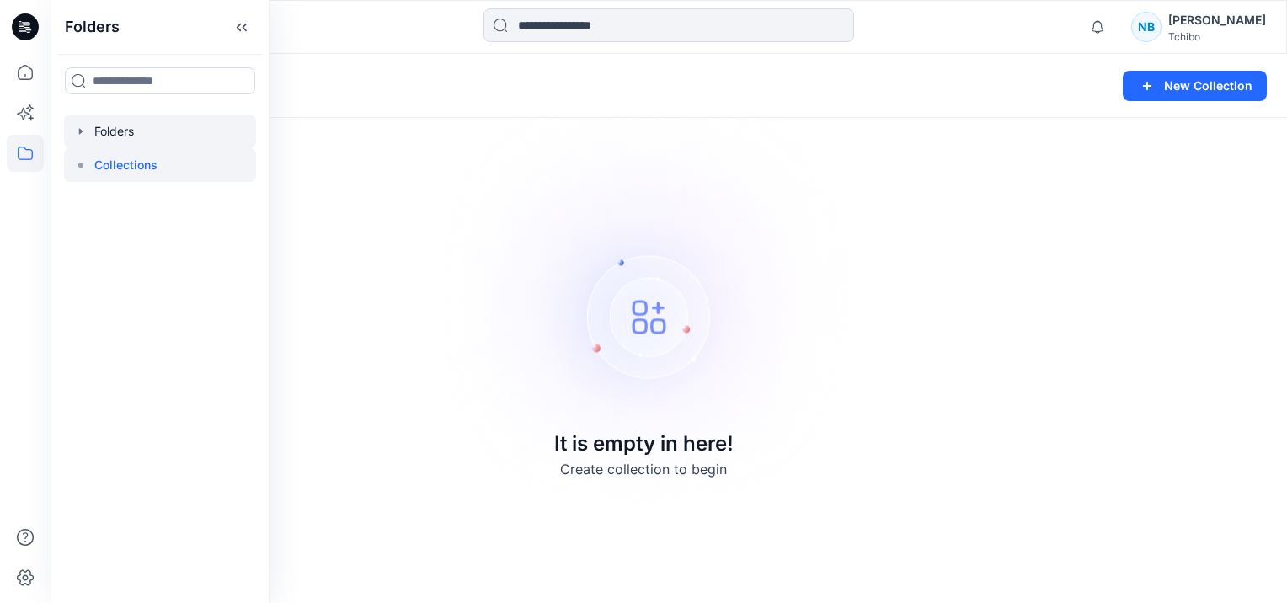
click at [112, 128] on div at bounding box center [160, 132] width 192 height 34
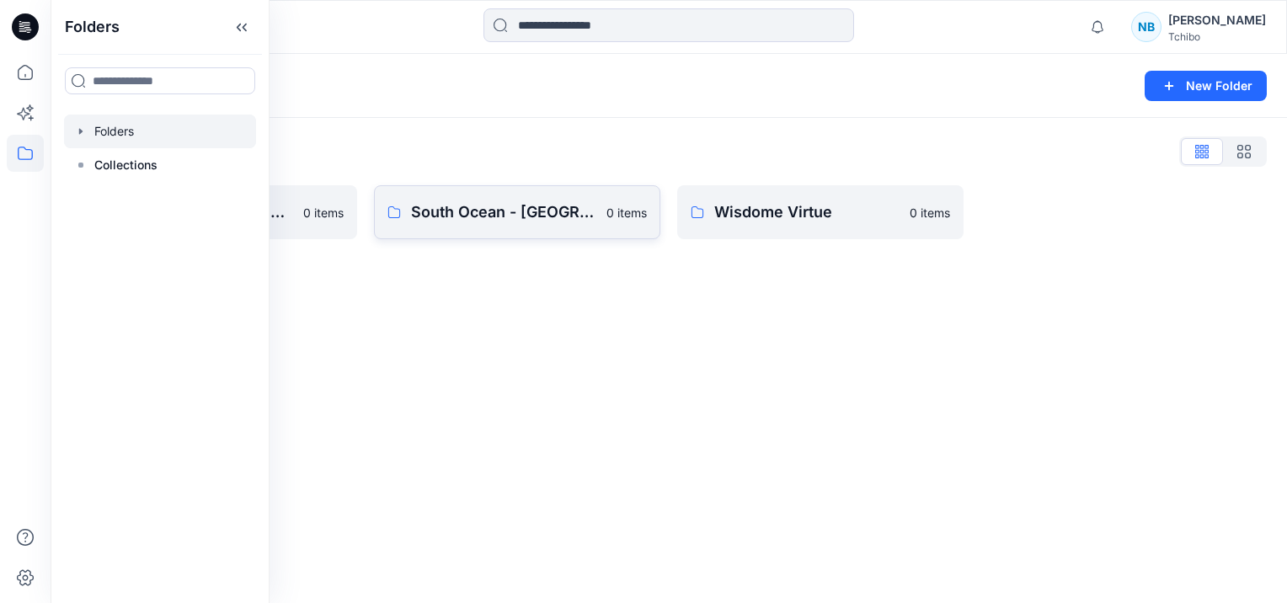
click at [489, 214] on p "South Ocean - [GEOGRAPHIC_DATA]" at bounding box center [503, 213] width 185 height 24
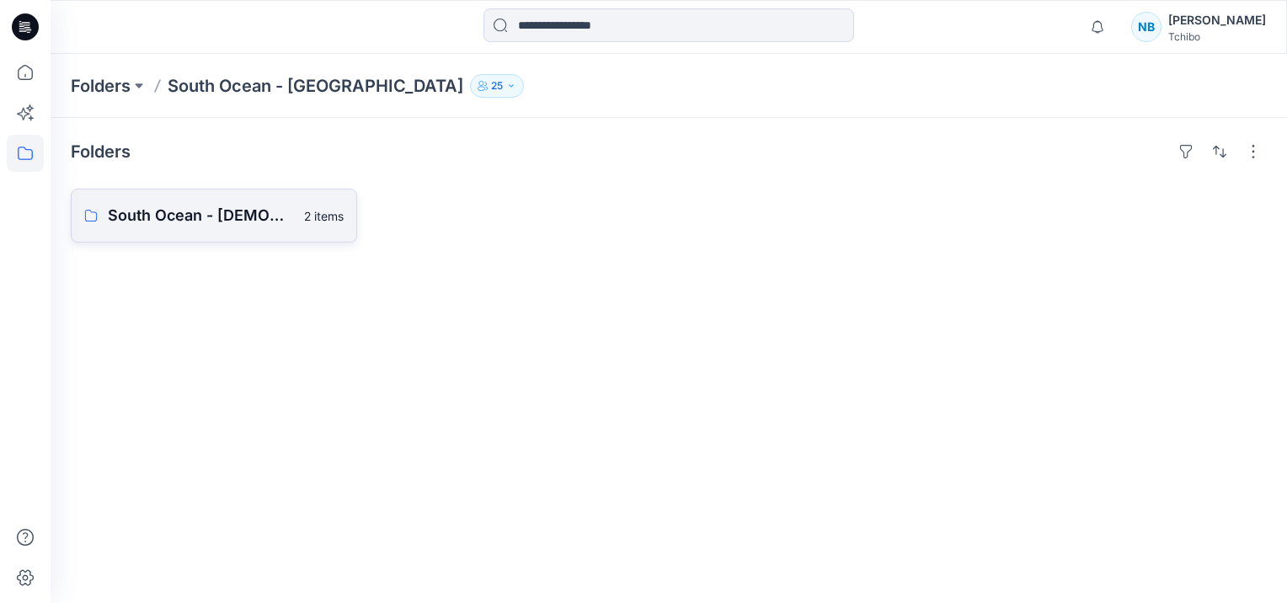
click at [192, 206] on p "South Ocean - [DEMOGRAPHIC_DATA] (F/W 25/26)" at bounding box center [201, 216] width 186 height 24
